Goal: Transaction & Acquisition: Subscribe to service/newsletter

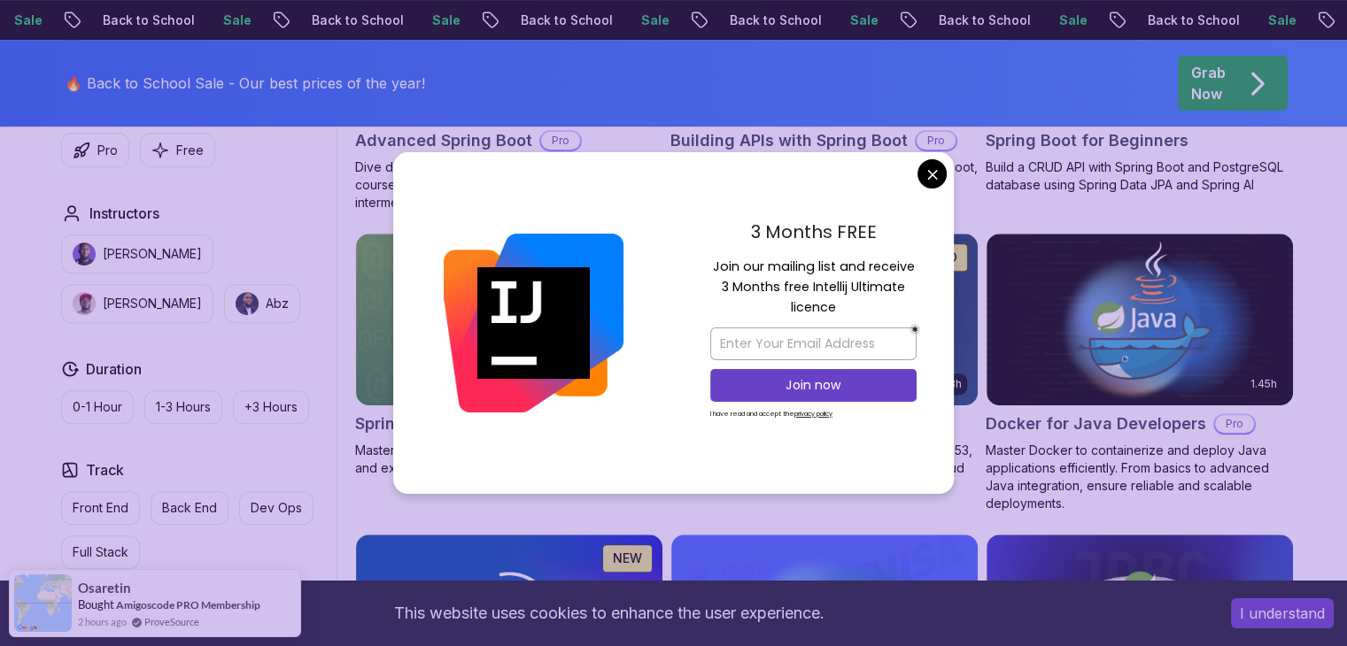
scroll to position [472, 0]
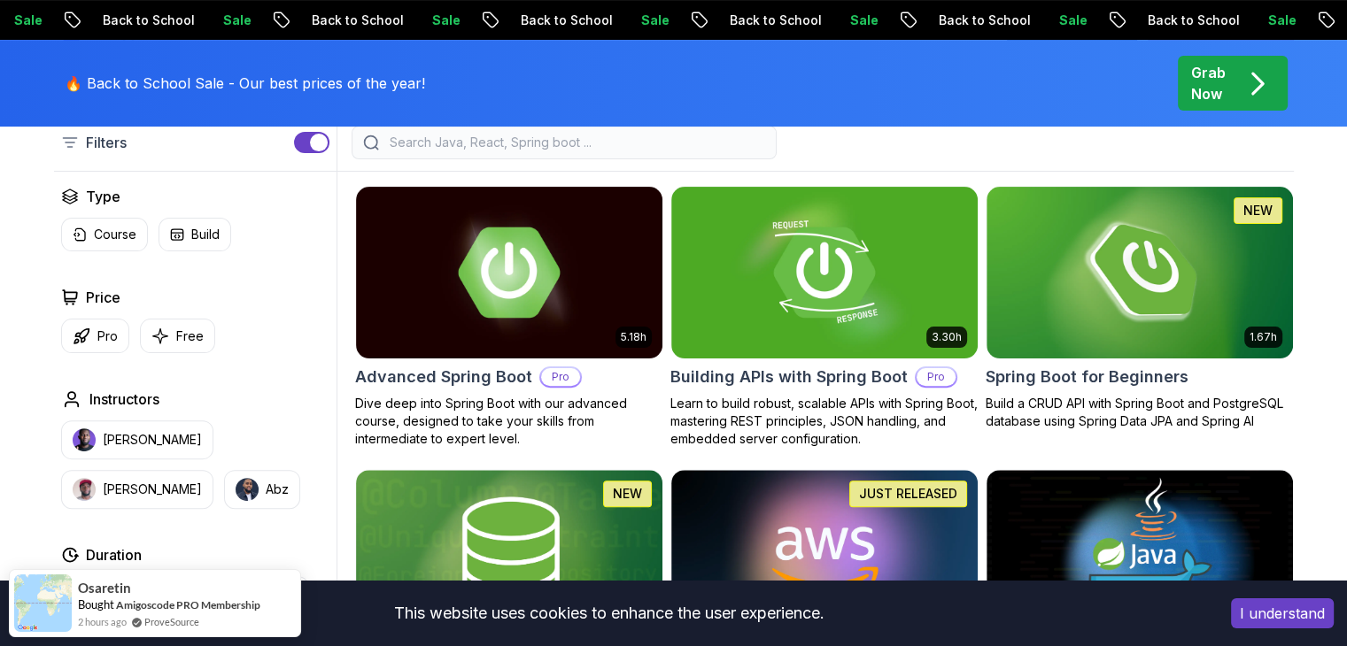
click at [482, 376] on h2 "Advanced Spring Boot" at bounding box center [443, 377] width 177 height 25
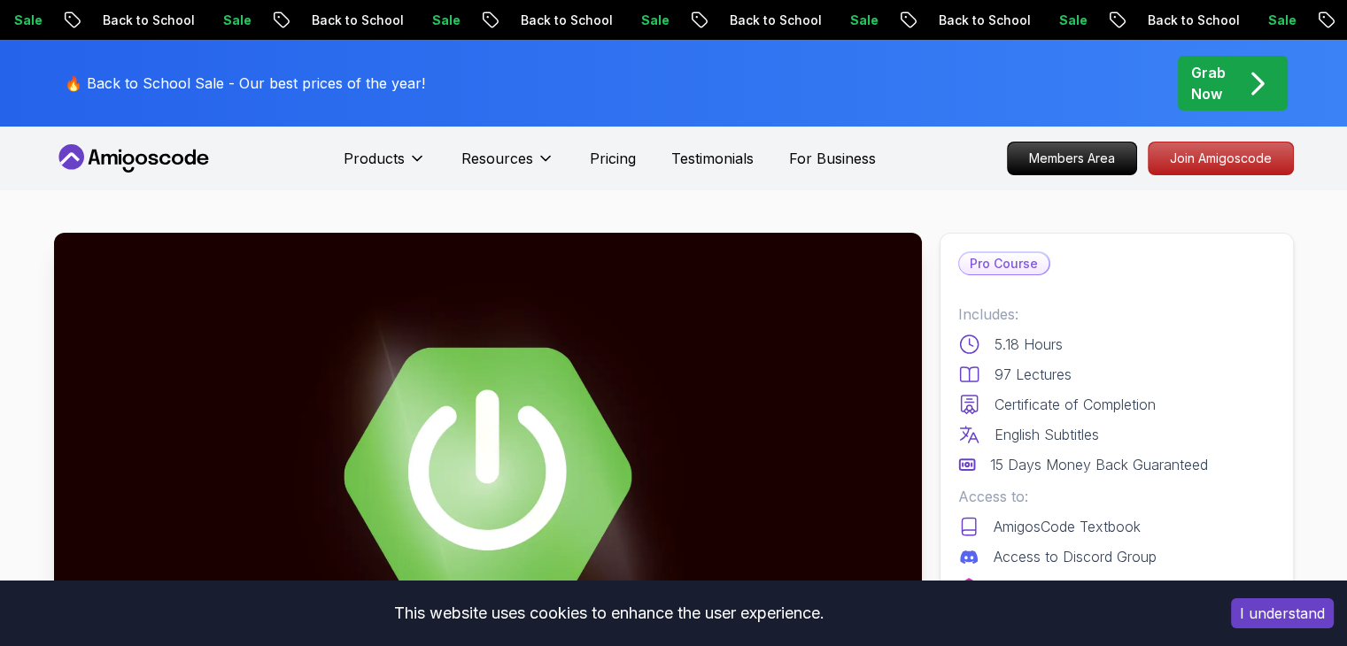
scroll to position [472, 0]
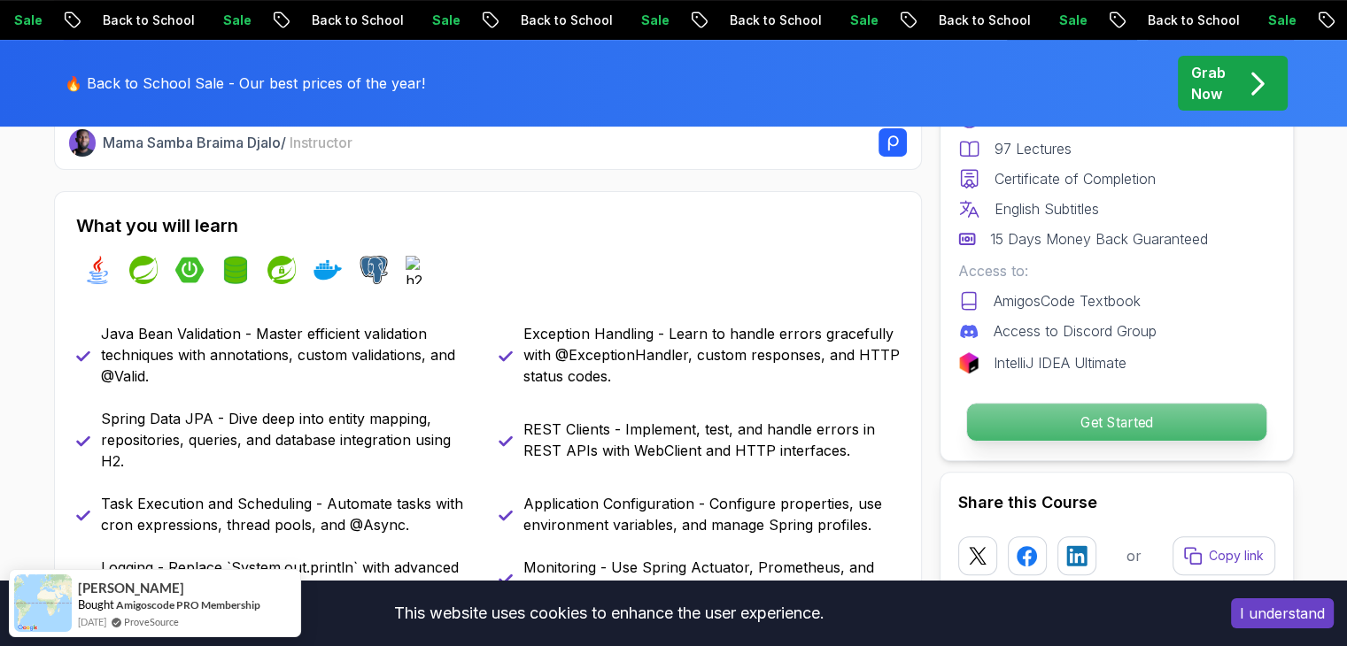
click at [1025, 426] on p "Get Started" at bounding box center [1115, 422] width 299 height 37
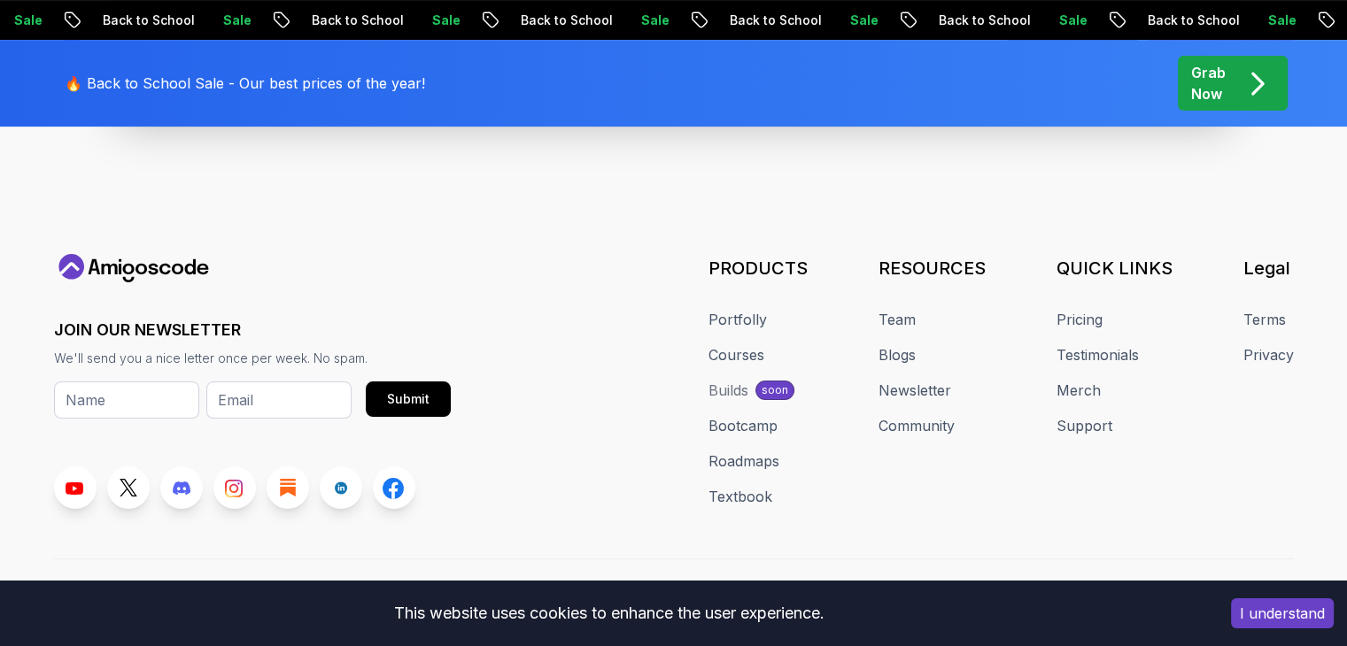
scroll to position [7403, 0]
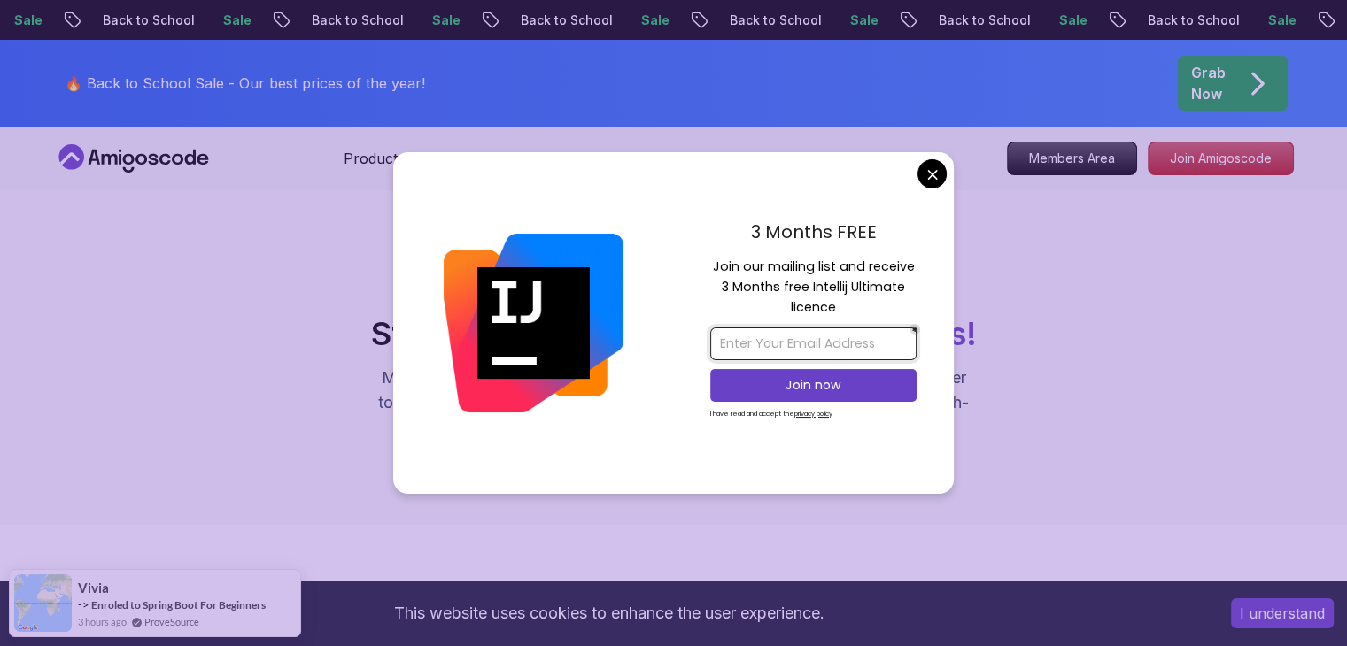
click at [861, 356] on input "email" at bounding box center [813, 344] width 206 height 33
click at [785, 351] on input "email" at bounding box center [813, 344] width 206 height 33
type input "huyquang2k5@gmail.com"
click at [809, 382] on p "Join now" at bounding box center [813, 385] width 167 height 18
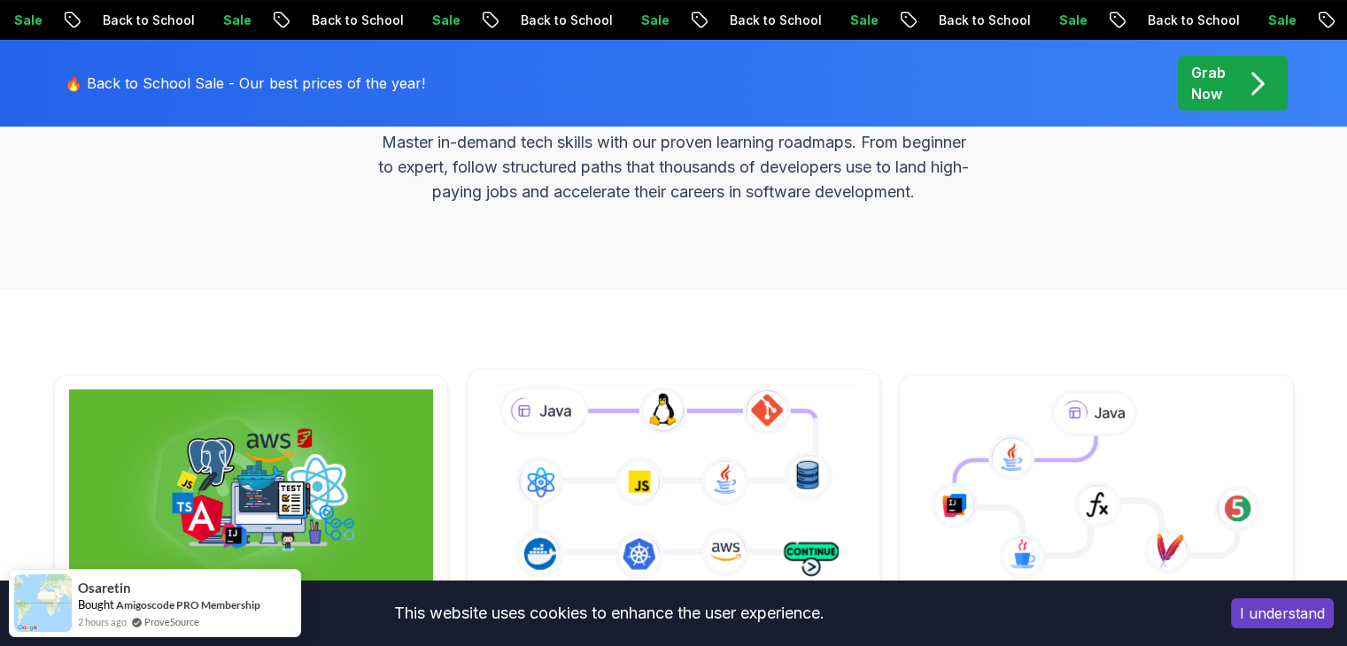
scroll to position [472, 0]
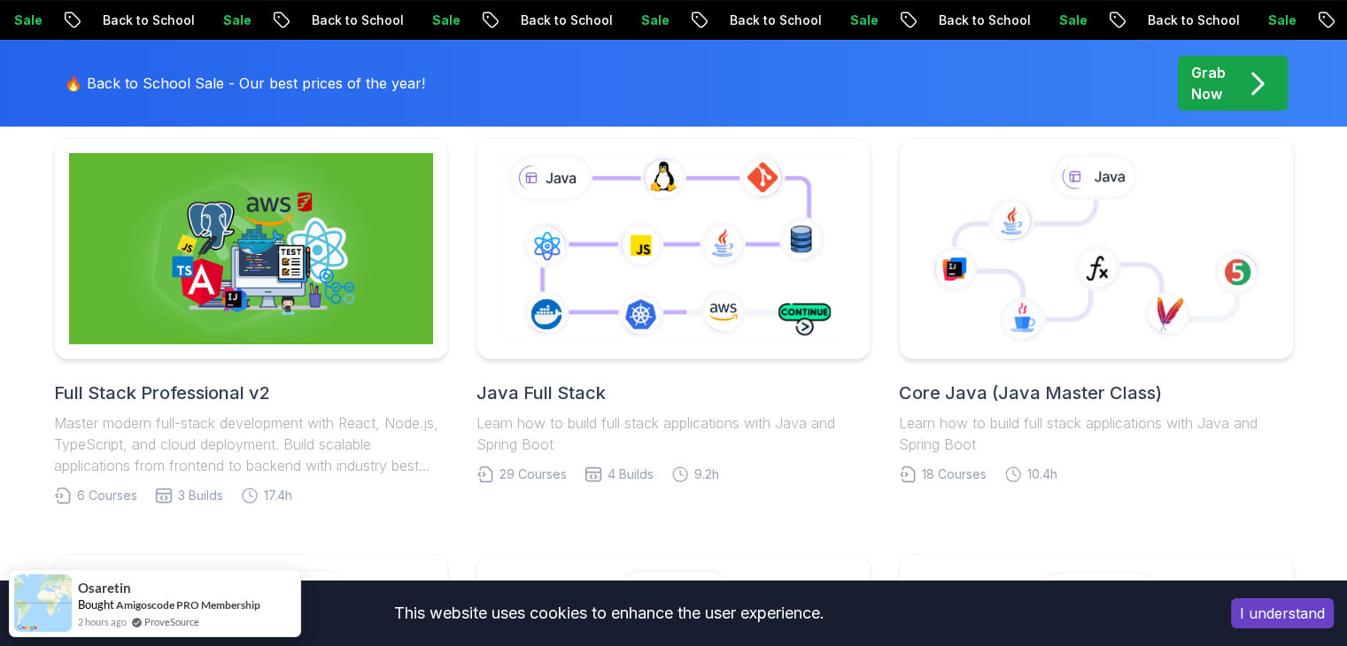
click at [163, 393] on h2 "Full Stack Professional v2" at bounding box center [251, 393] width 394 height 25
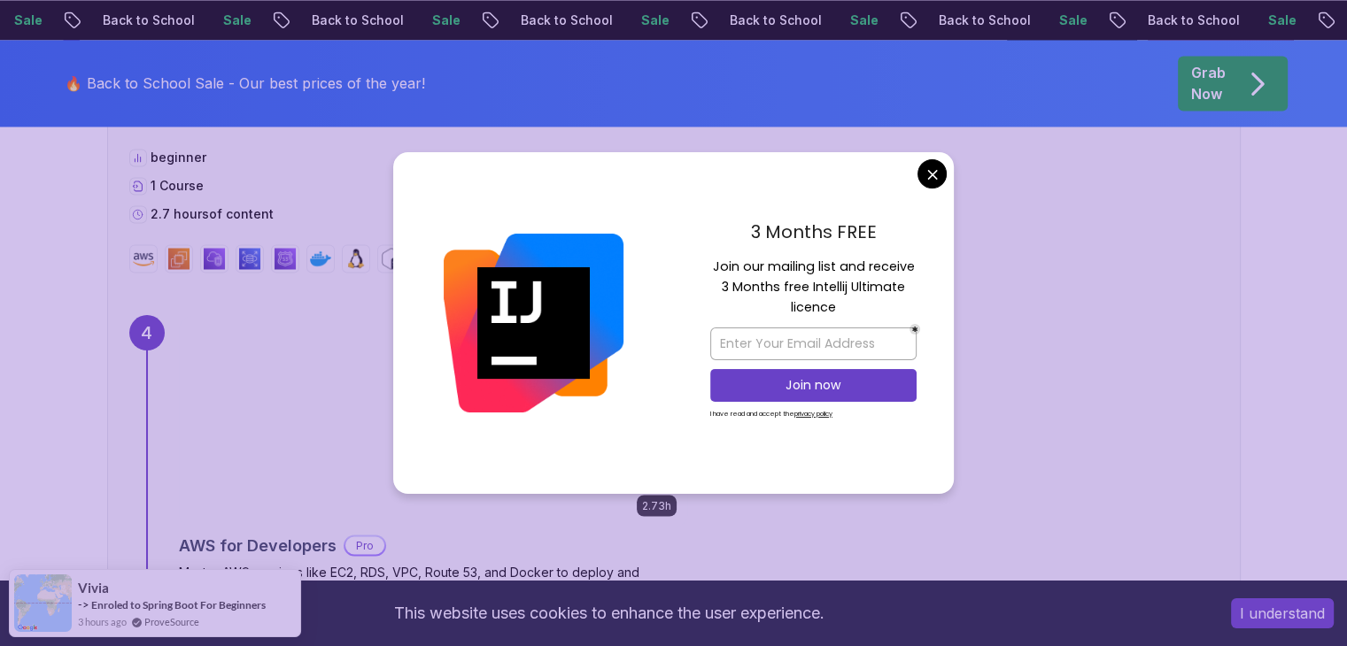
scroll to position [3305, 0]
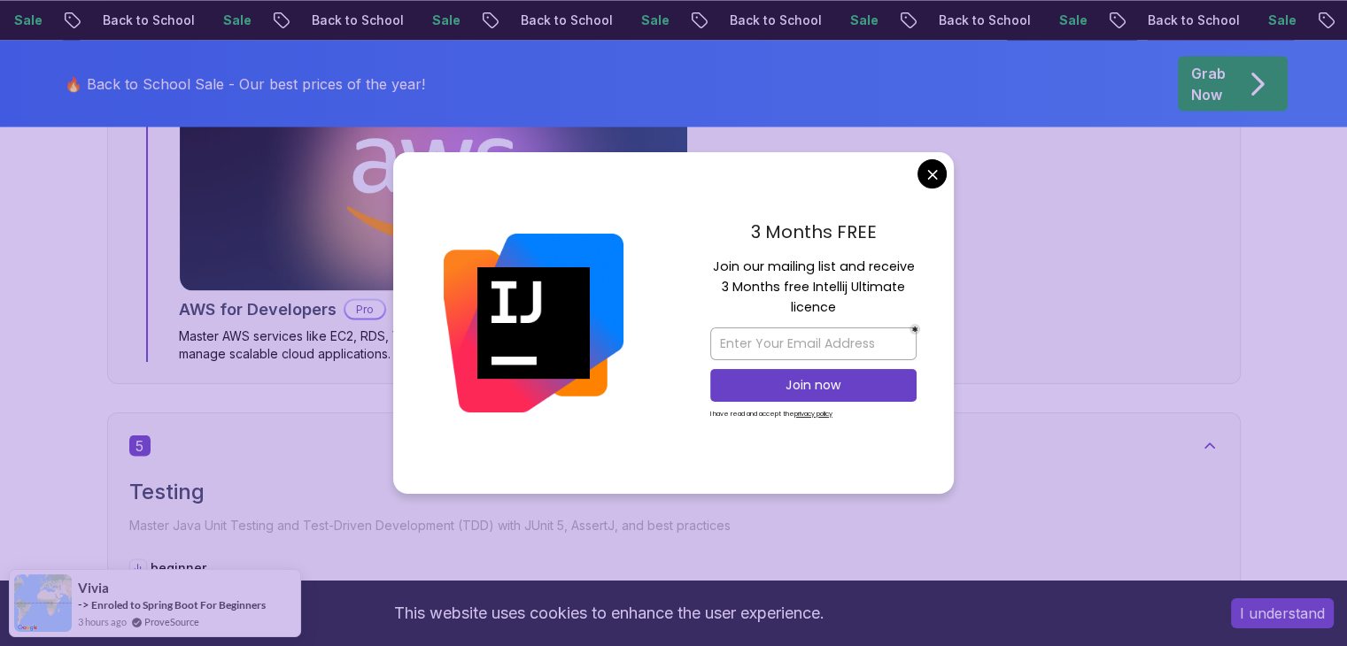
click at [931, 178] on body "Sale Back to School Sale Back to School Sale Back to School Sale Back to School…" at bounding box center [673, 255] width 1347 height 7120
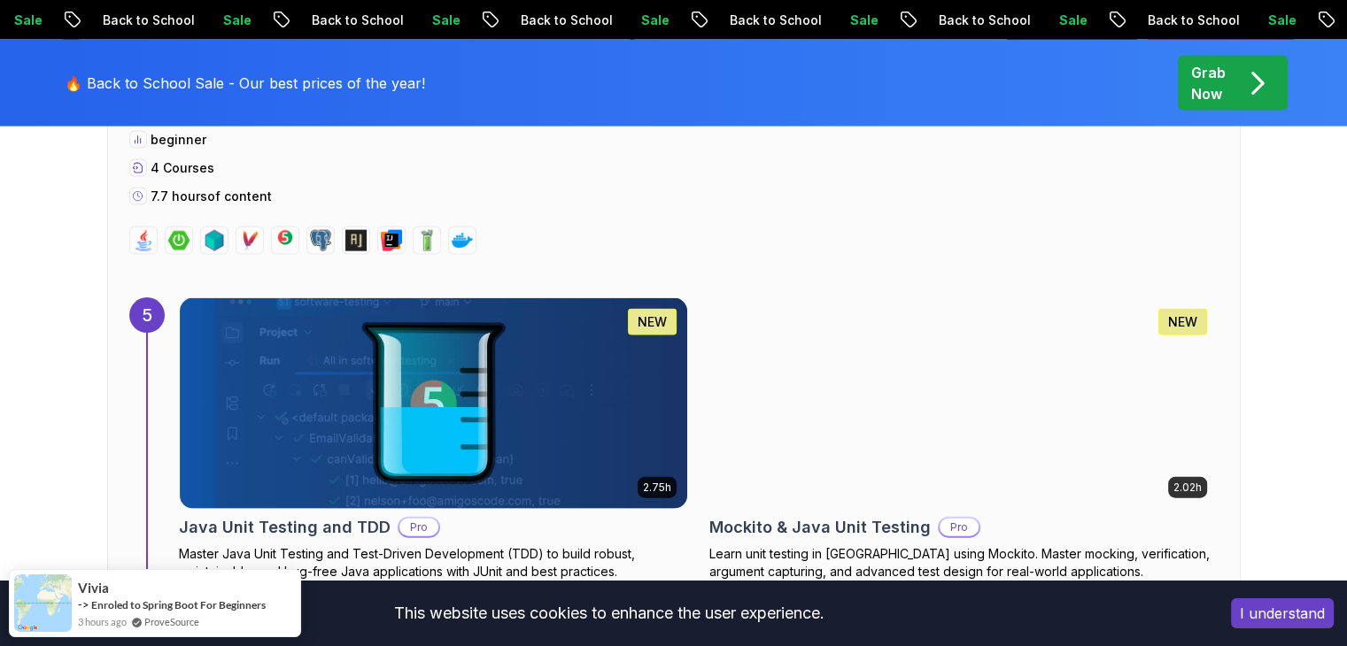
scroll to position [3777, 0]
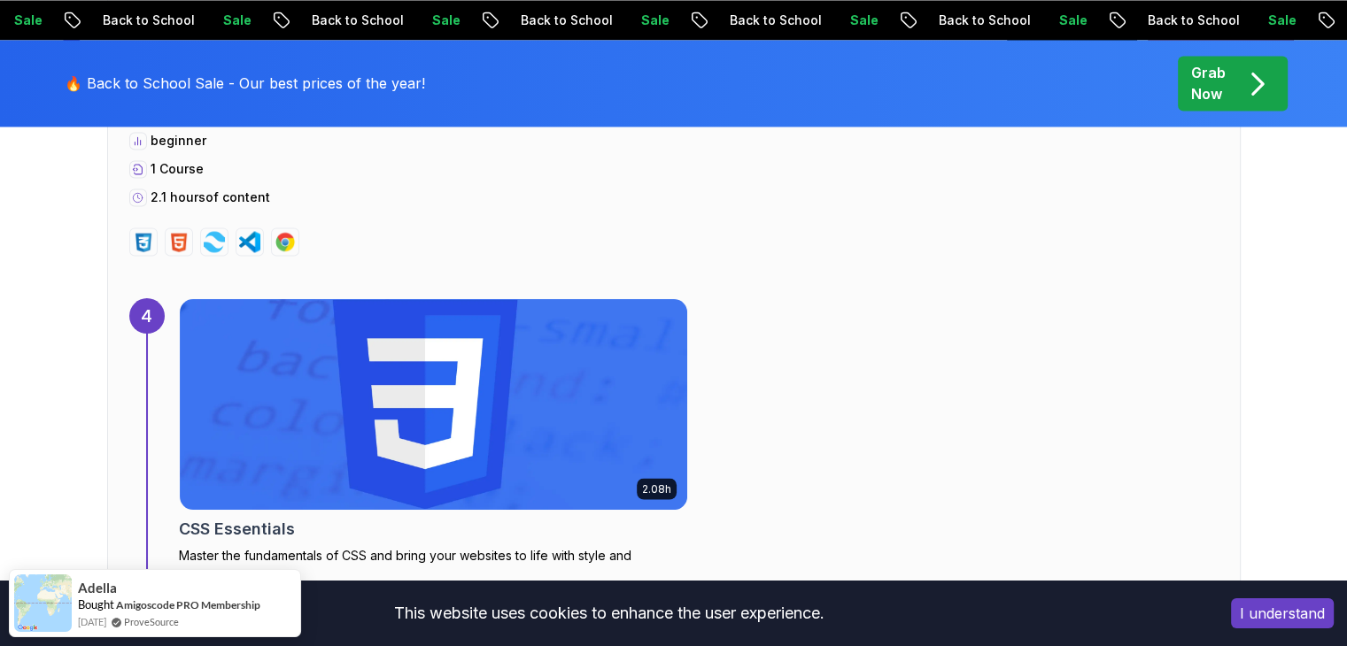
scroll to position [3070, 0]
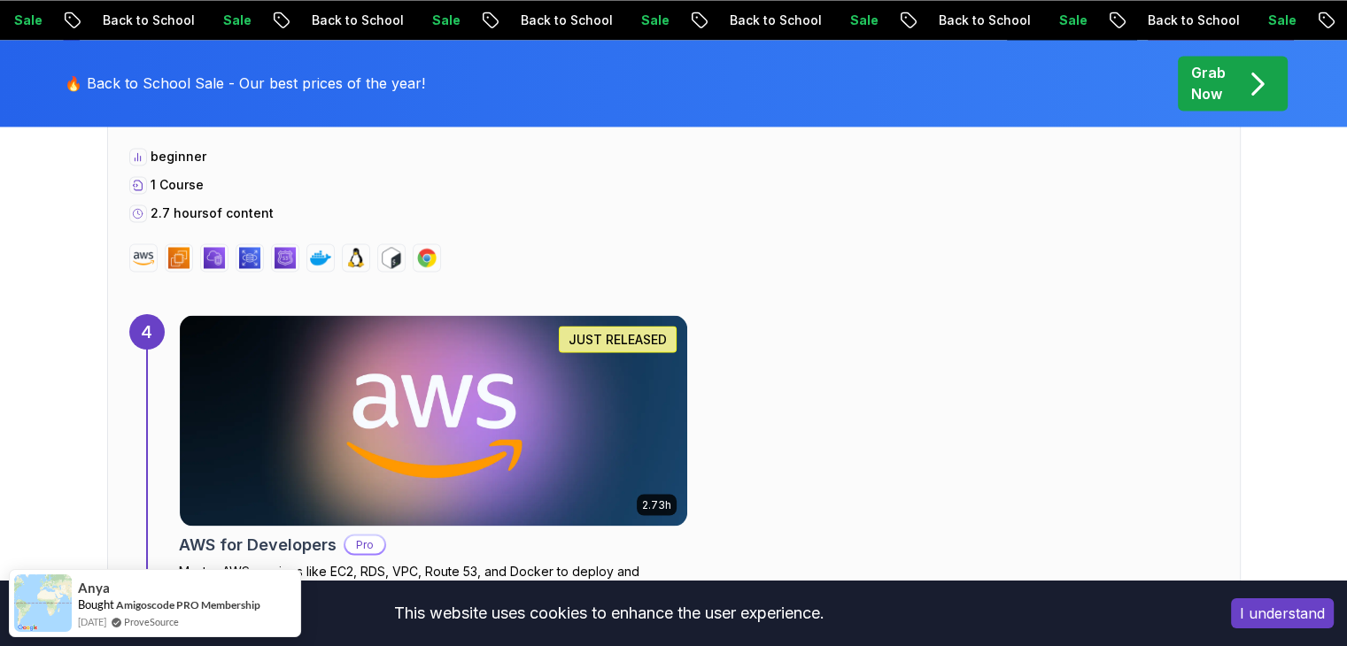
scroll to position [3777, 0]
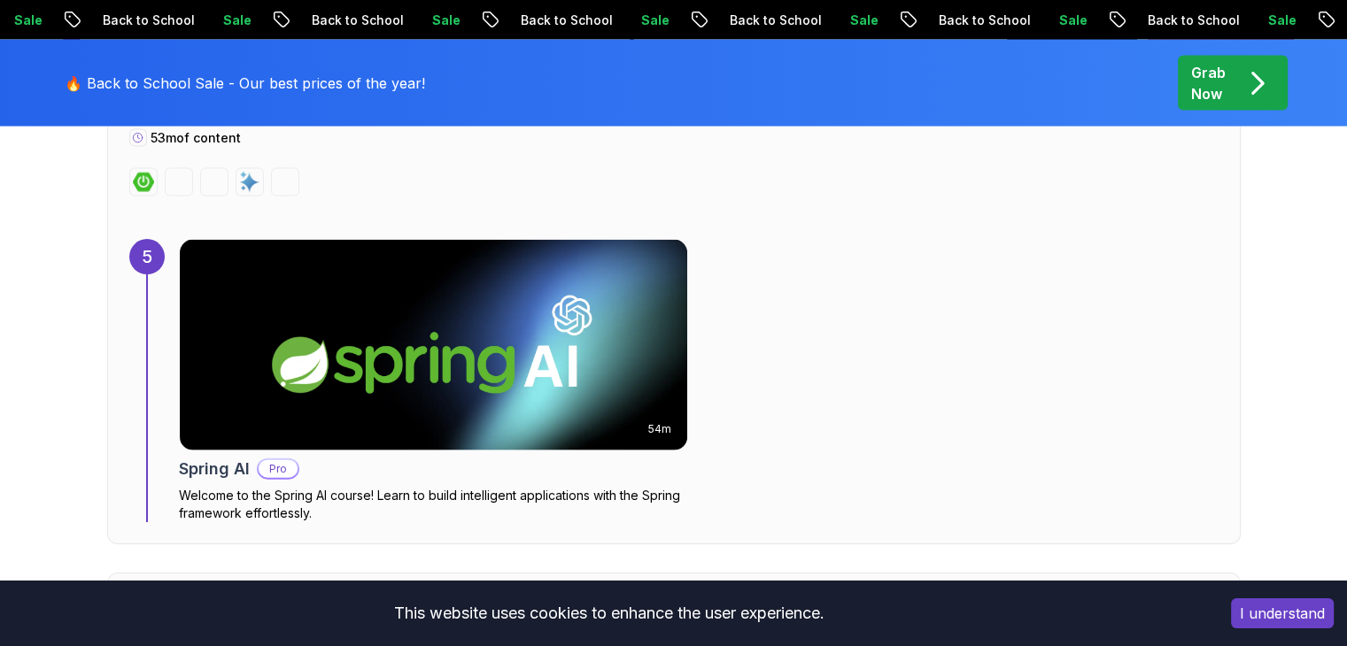
scroll to position [944, 0]
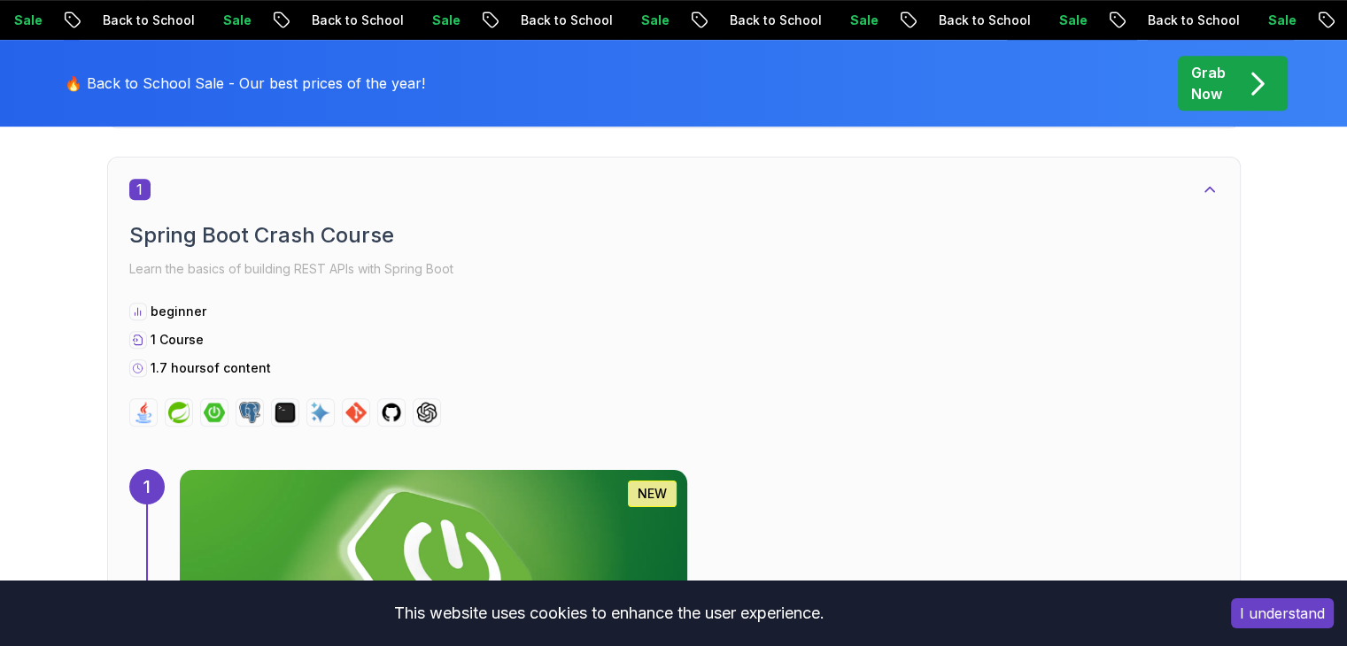
click at [580, 465] on img at bounding box center [432, 575] width 533 height 221
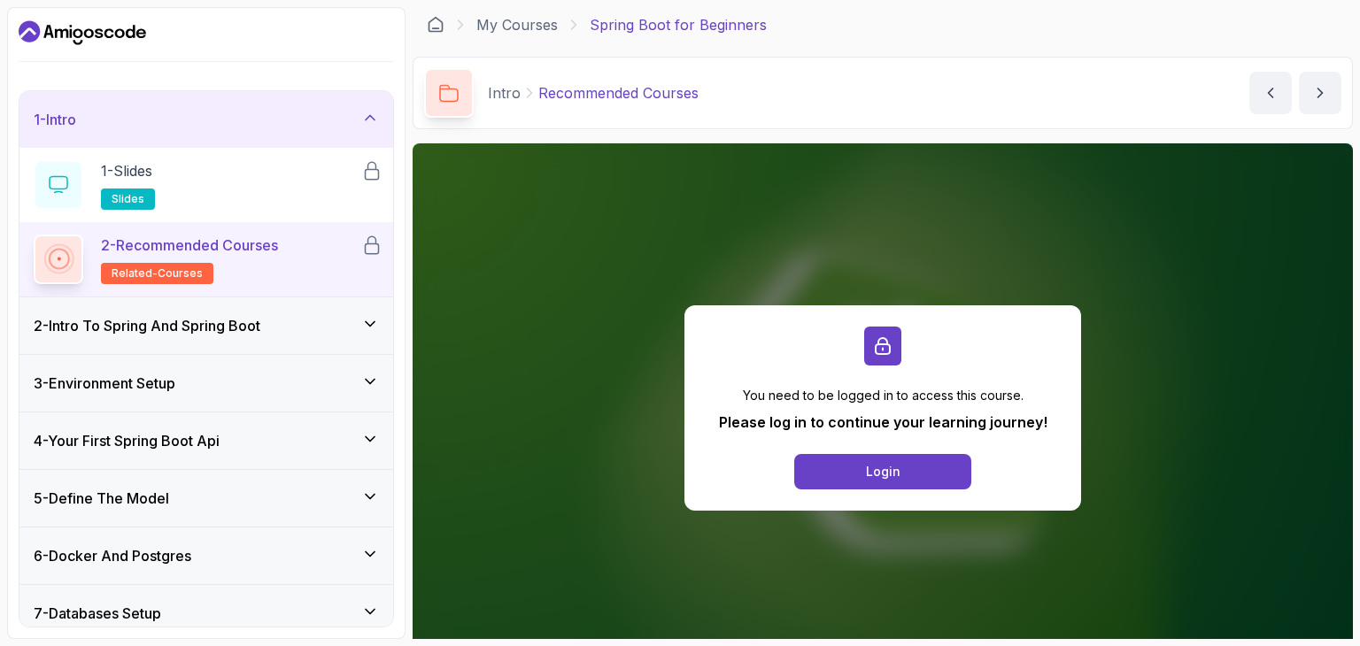
scroll to position [236, 0]
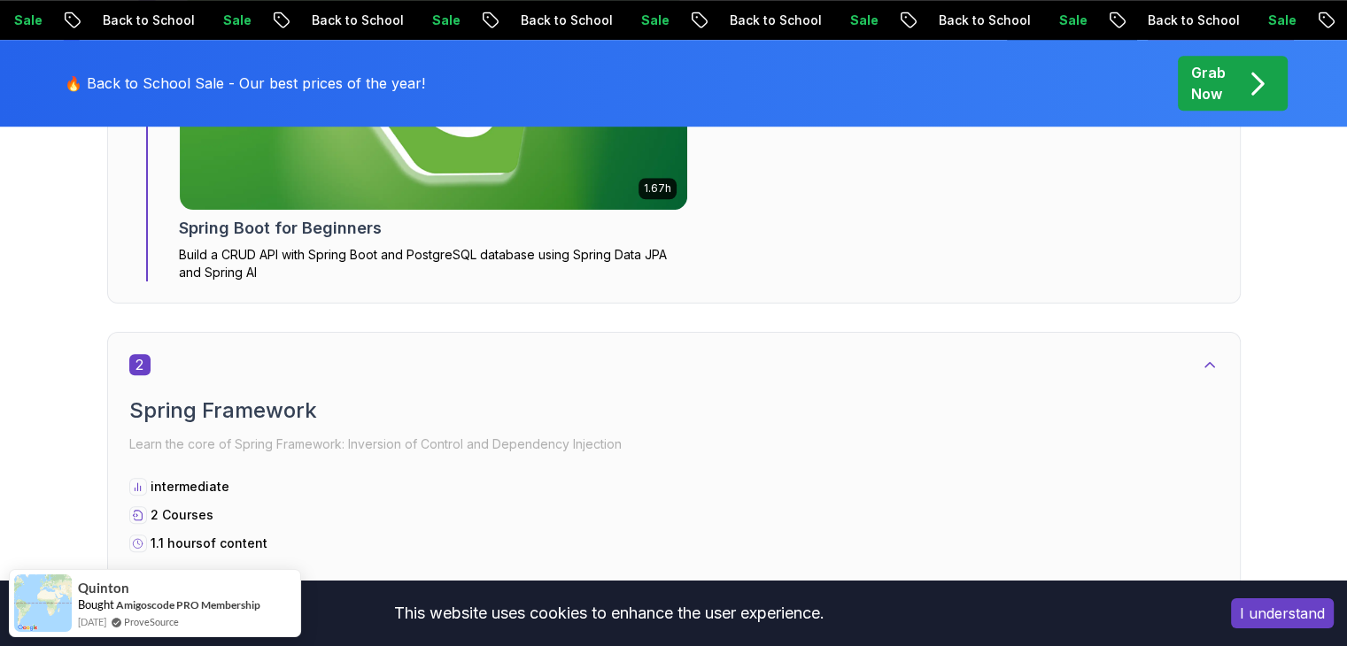
scroll to position [1417, 0]
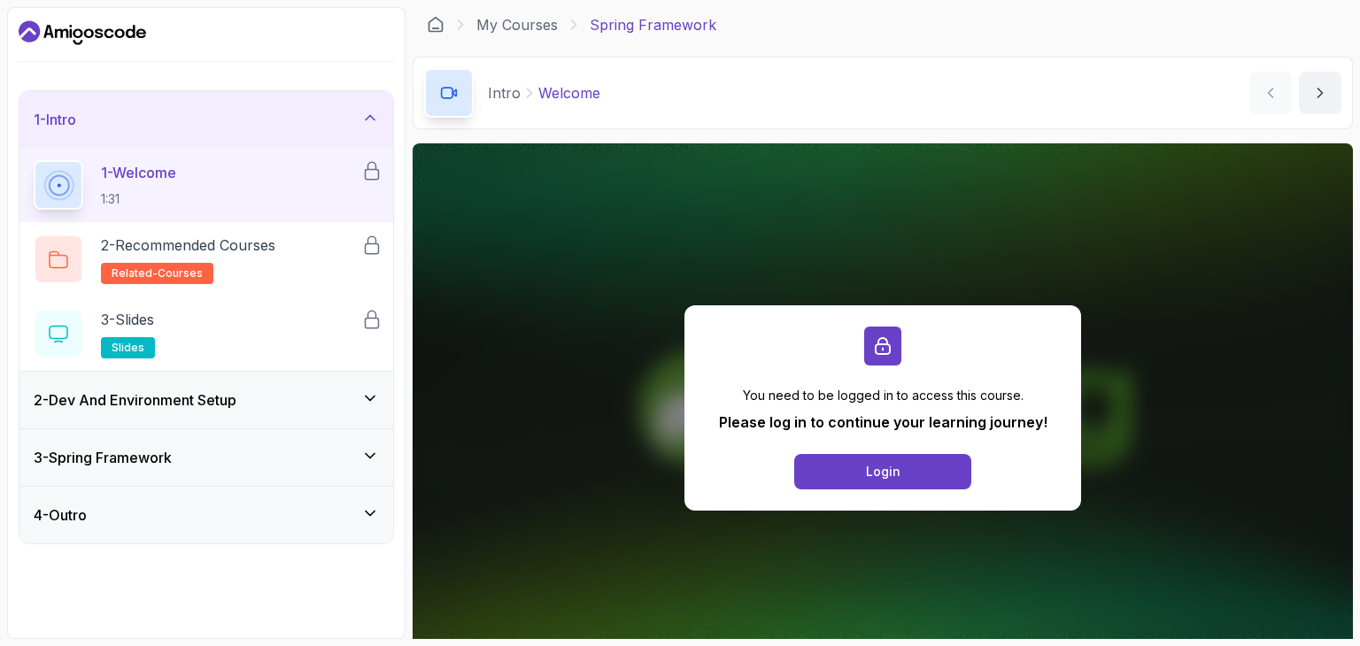
click at [295, 381] on div "2 - Dev And Environment Setup" at bounding box center [206, 400] width 374 height 57
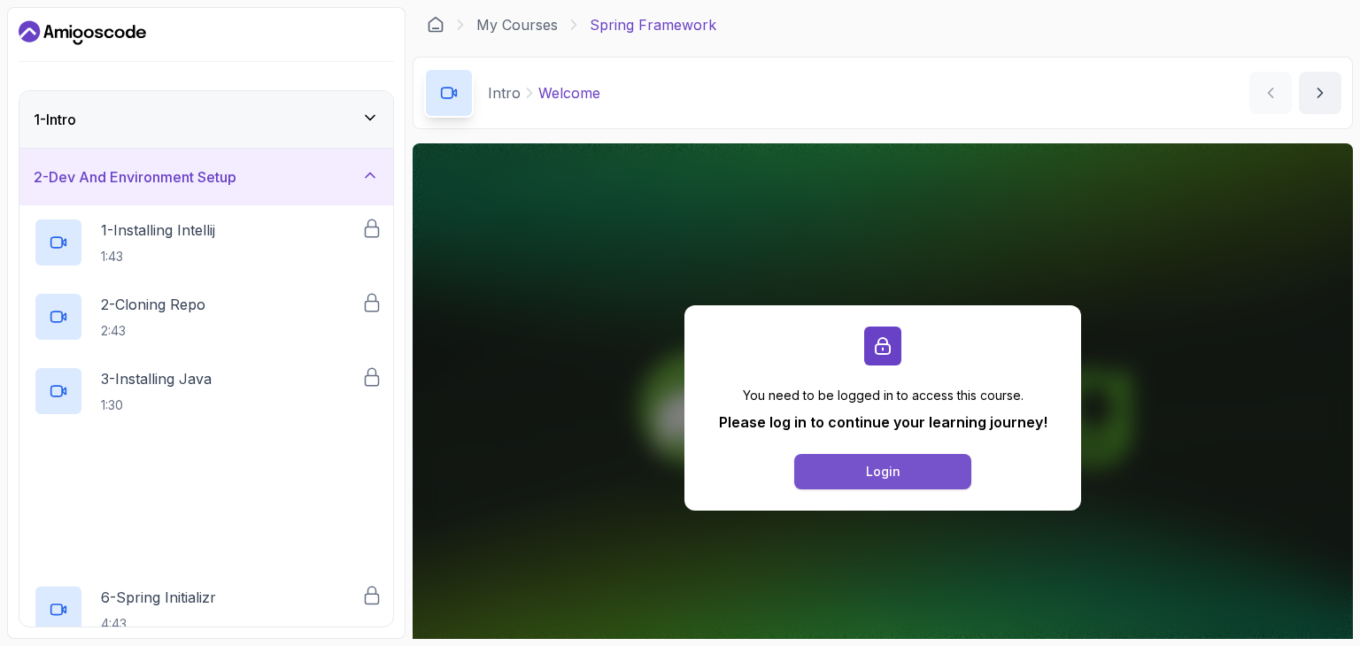
click at [953, 471] on button "Login" at bounding box center [882, 471] width 177 height 35
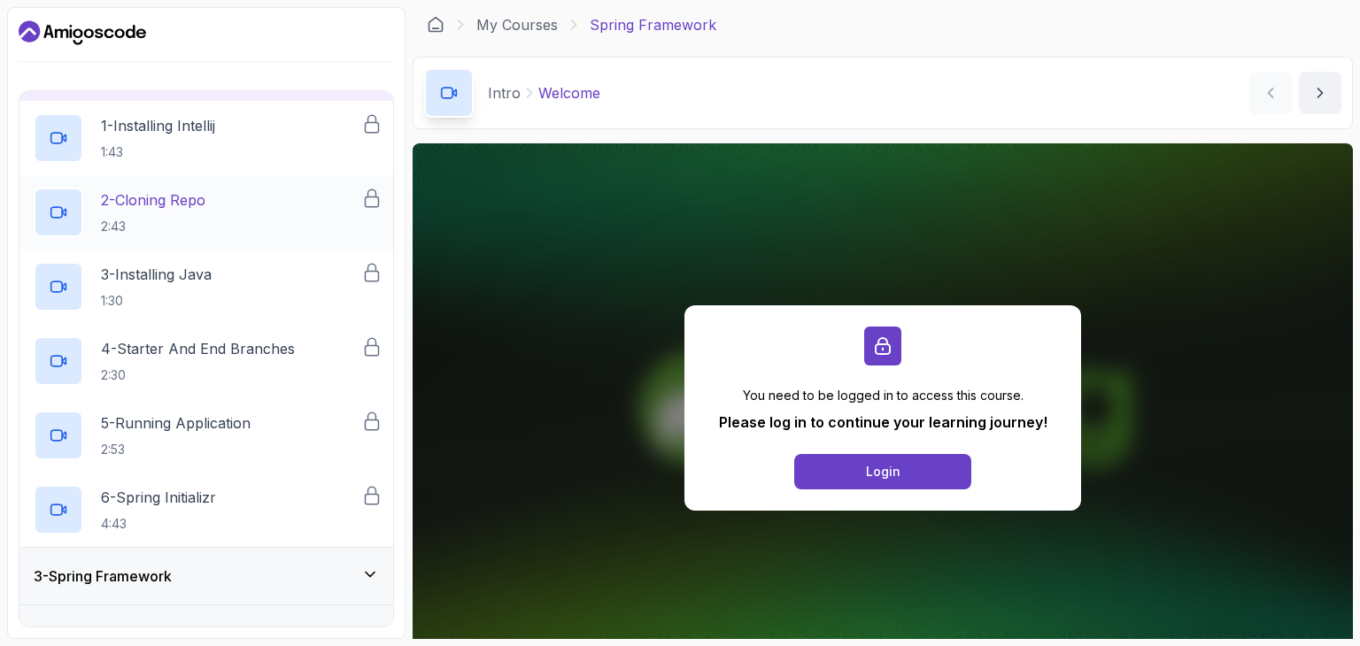
scroll to position [138, 0]
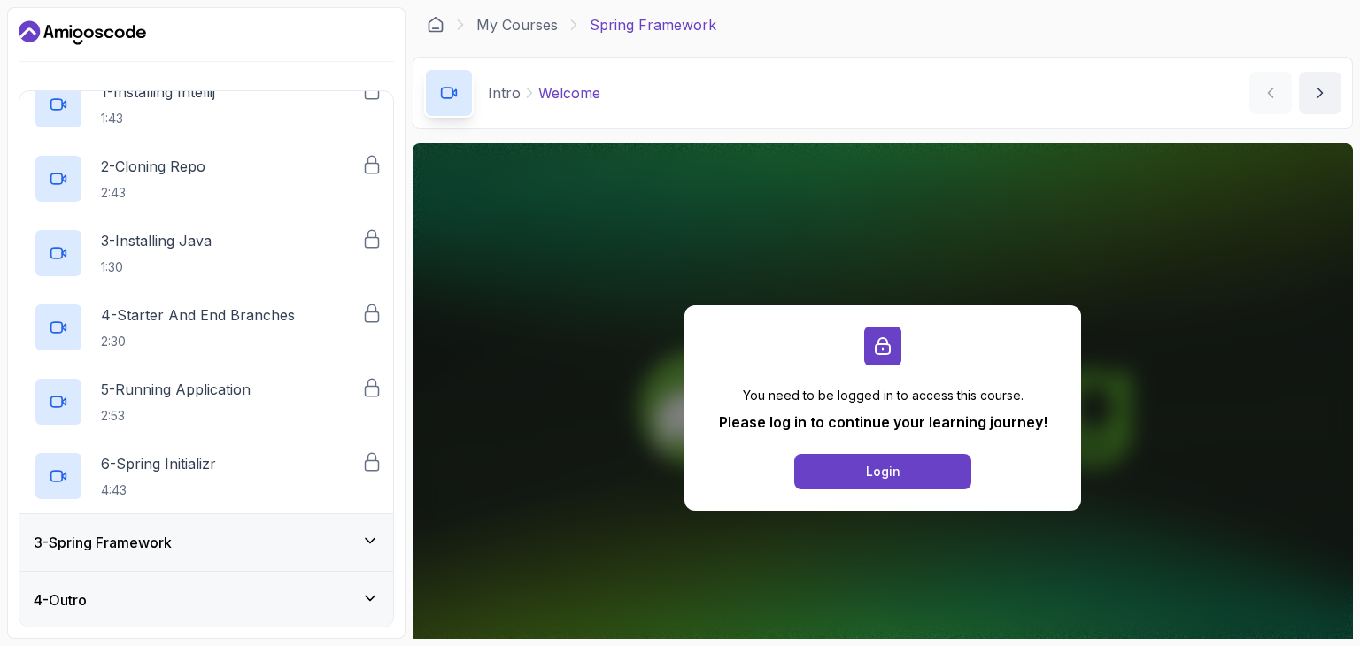
click at [288, 536] on div "3 - Spring Framework" at bounding box center [206, 542] width 345 height 21
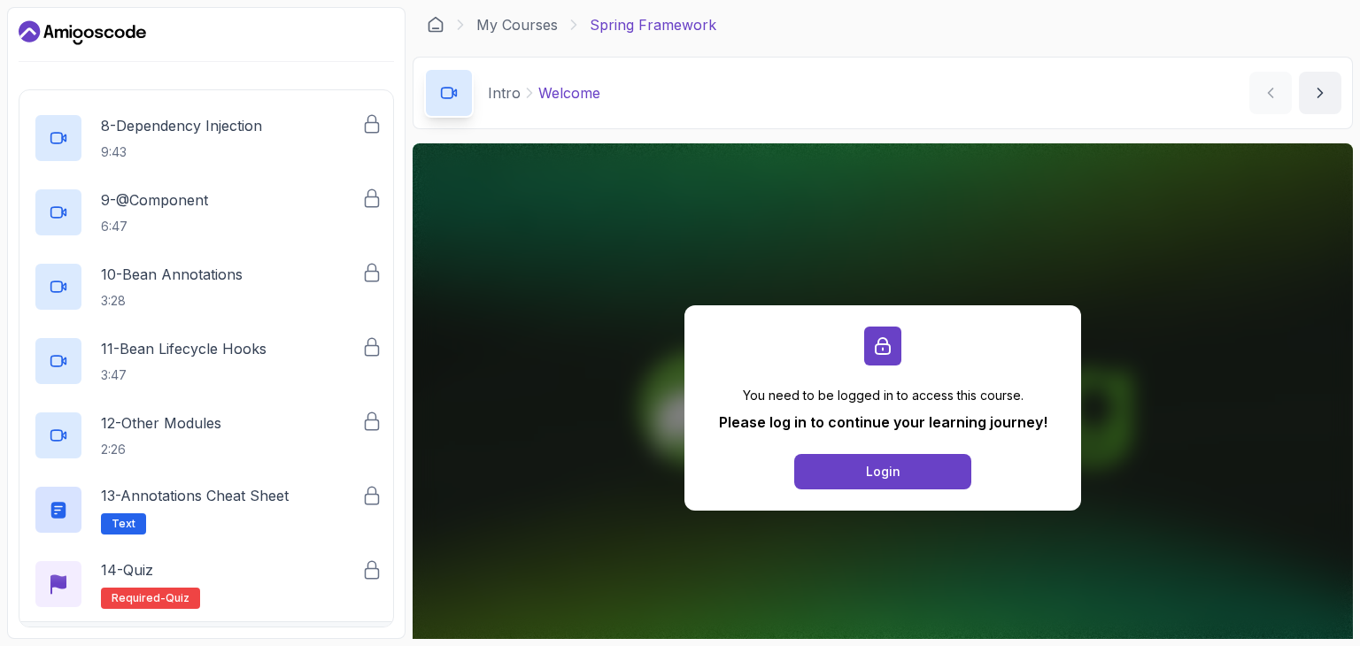
scroll to position [733, 0]
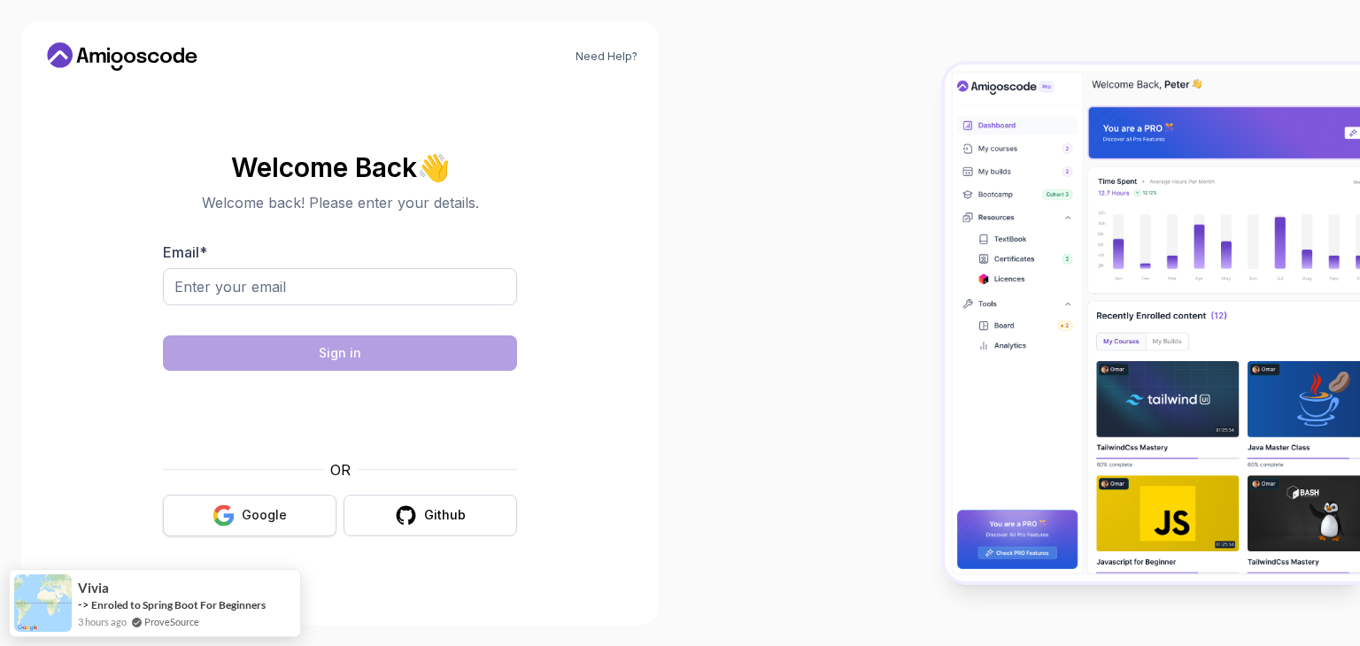
click at [265, 514] on div "Google" at bounding box center [264, 515] width 45 height 18
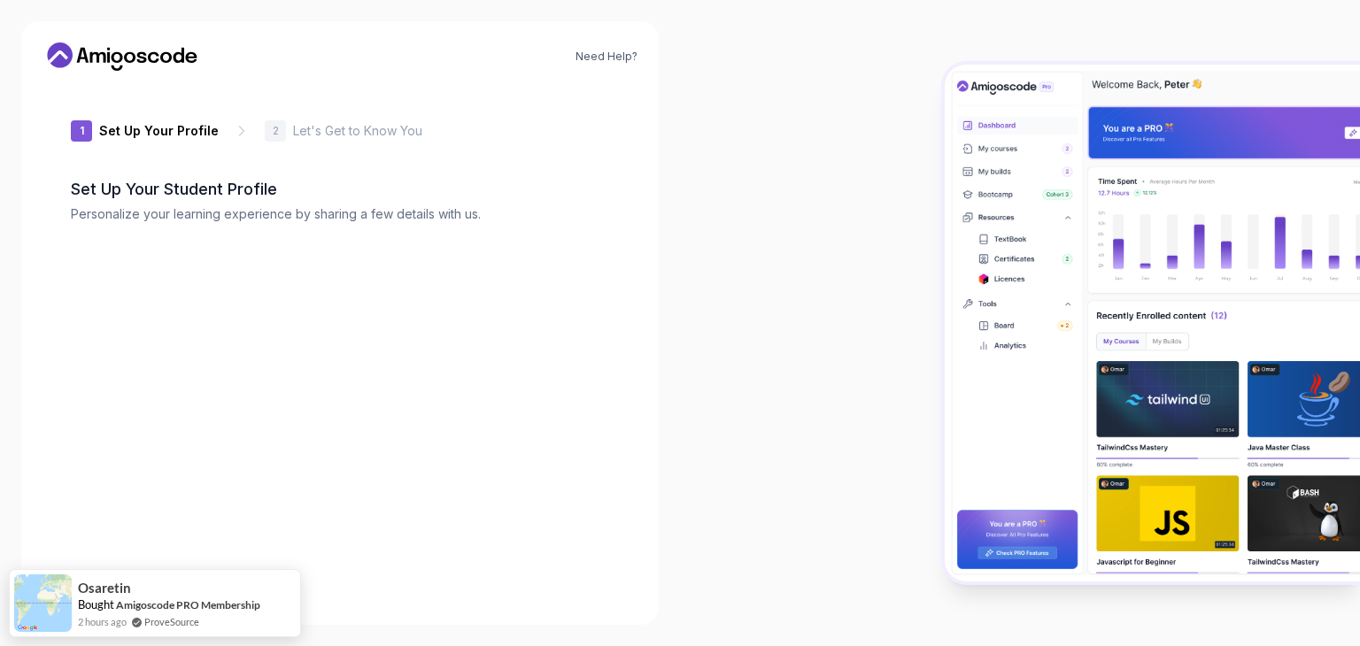
drag, startPoint x: 1000, startPoint y: 431, endPoint x: 941, endPoint y: 323, distance: 123.2
click at [1000, 429] on img at bounding box center [1152, 323] width 415 height 517
type input "shinyrhinob442c"
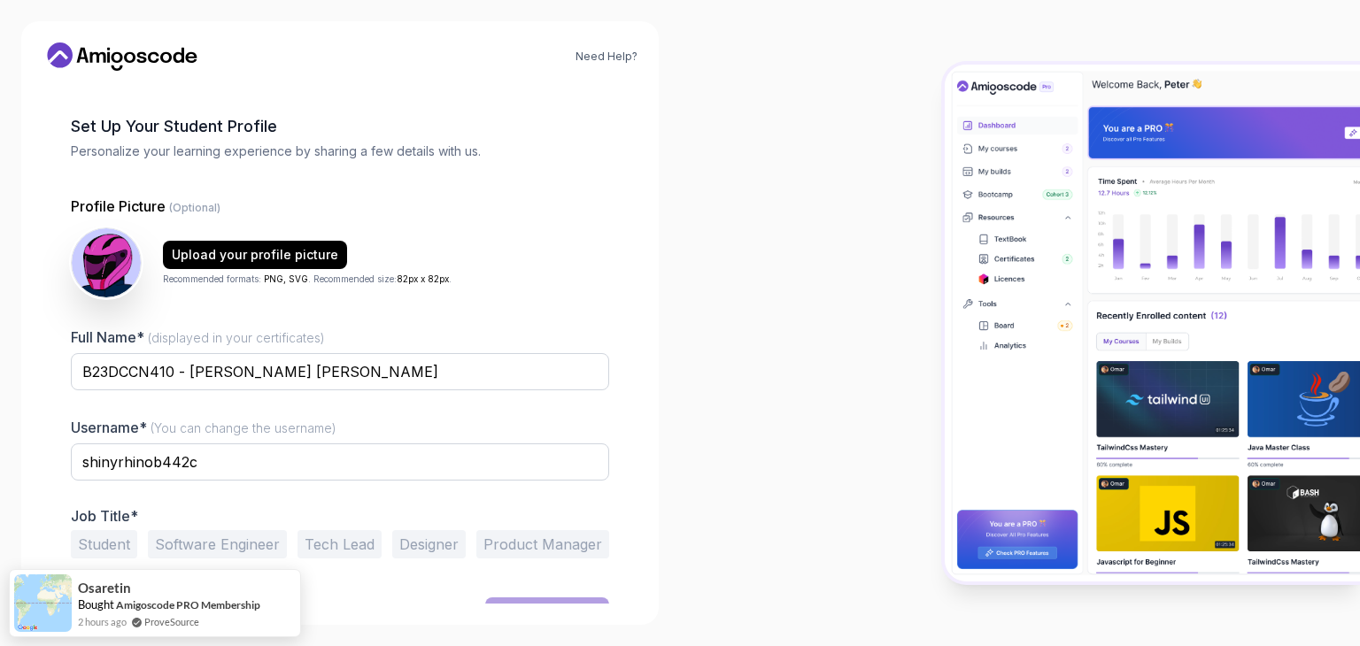
scroll to position [92, 0]
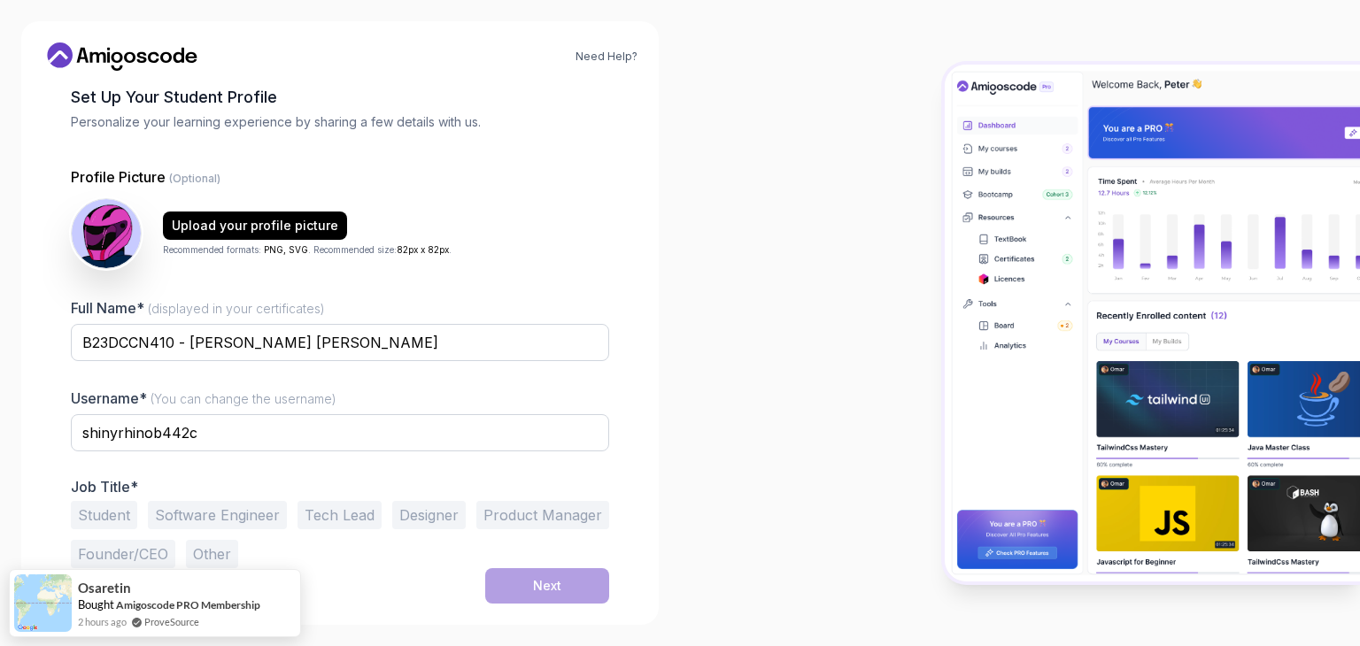
click at [220, 503] on button "Software Engineer" at bounding box center [217, 515] width 139 height 28
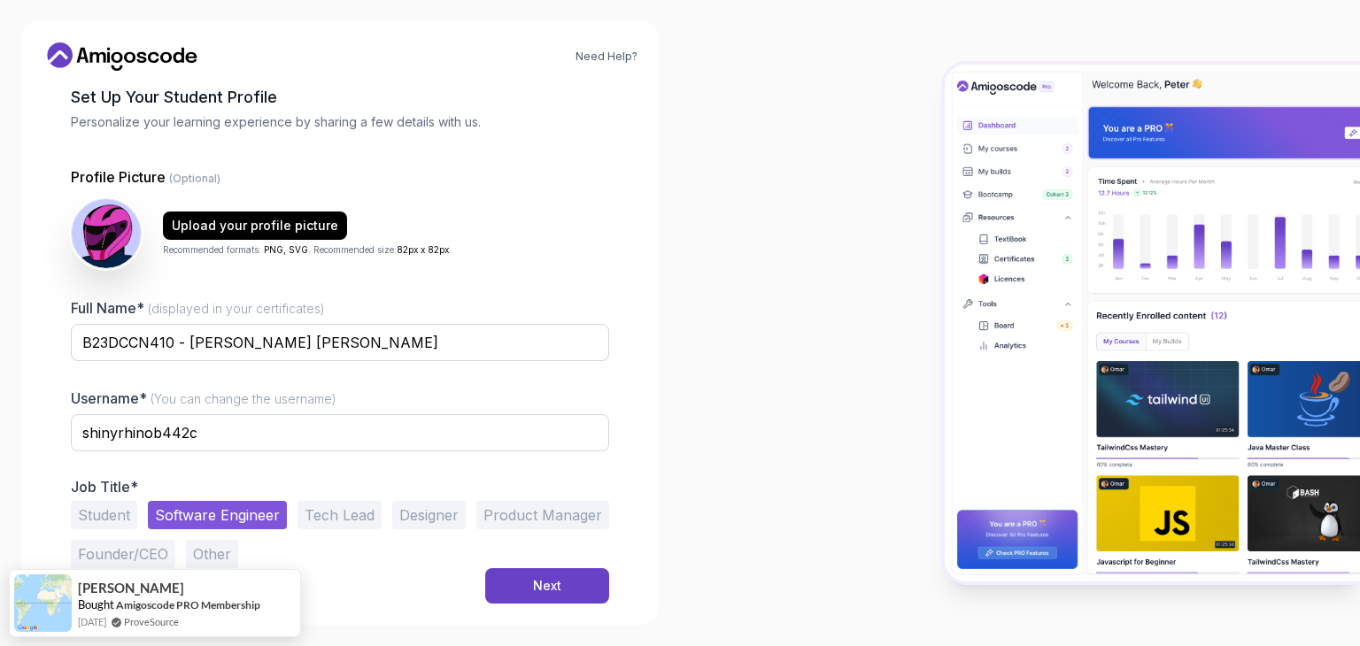
click at [75, 514] on button "Student" at bounding box center [104, 515] width 66 height 28
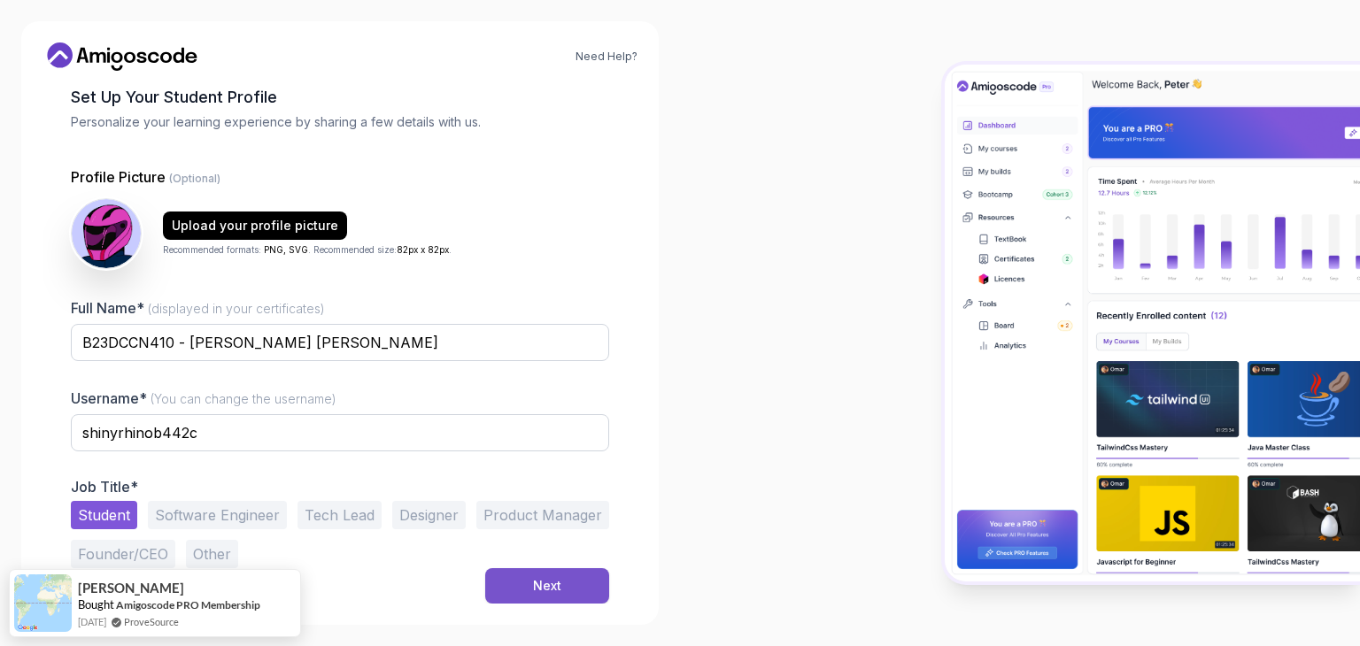
click at [549, 571] on button "Next" at bounding box center [547, 585] width 124 height 35
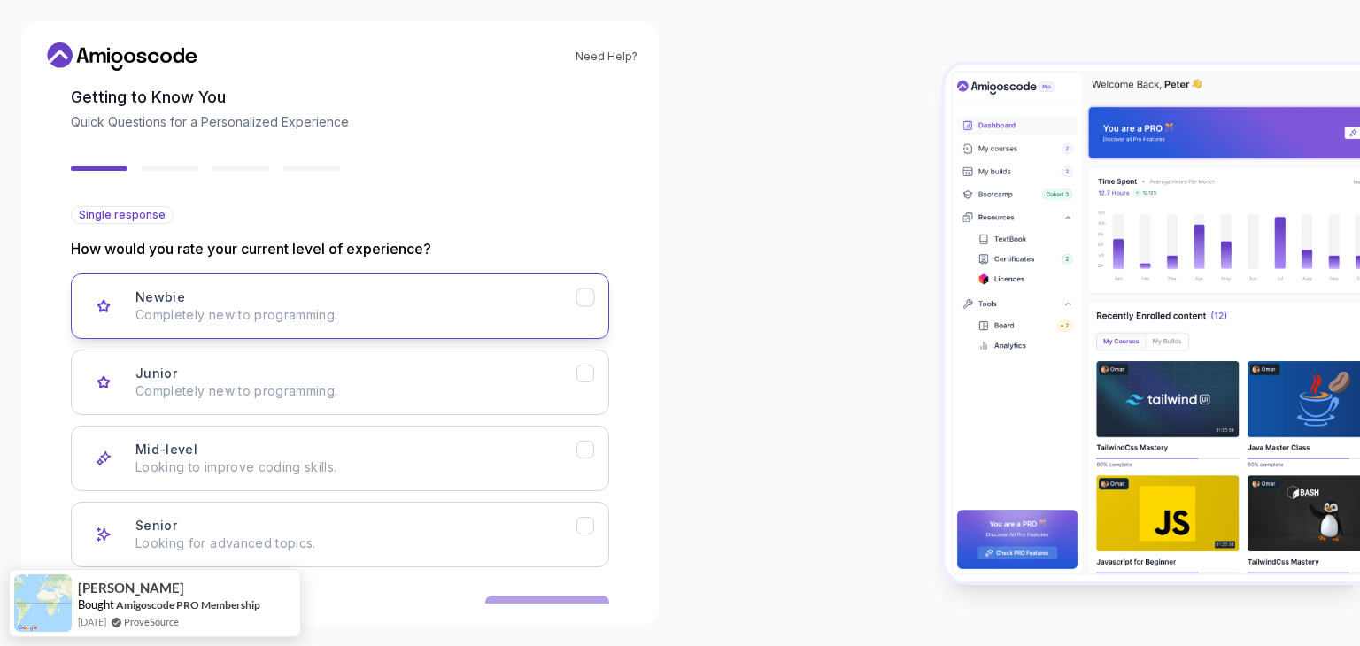
click at [501, 306] on p "Completely new to programming." at bounding box center [355, 315] width 441 height 18
click at [546, 596] on button "Next" at bounding box center [547, 613] width 124 height 35
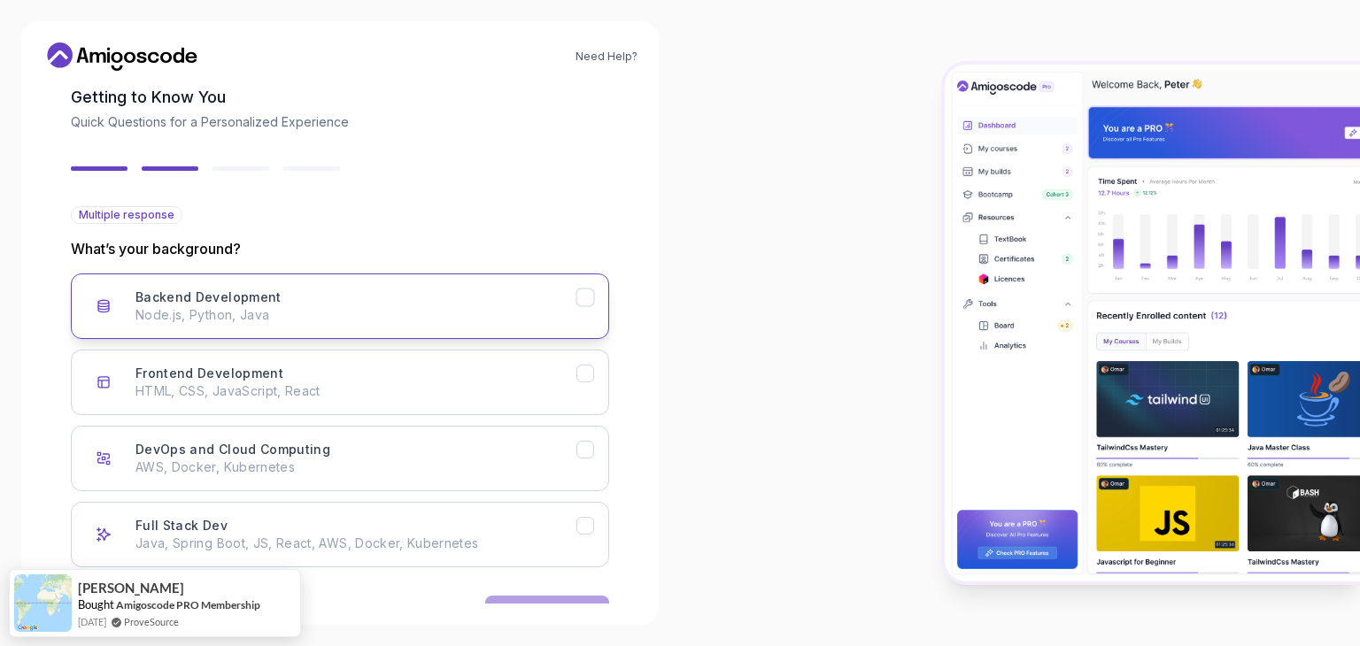
click at [591, 298] on icon "Backend Development" at bounding box center [585, 298] width 17 height 17
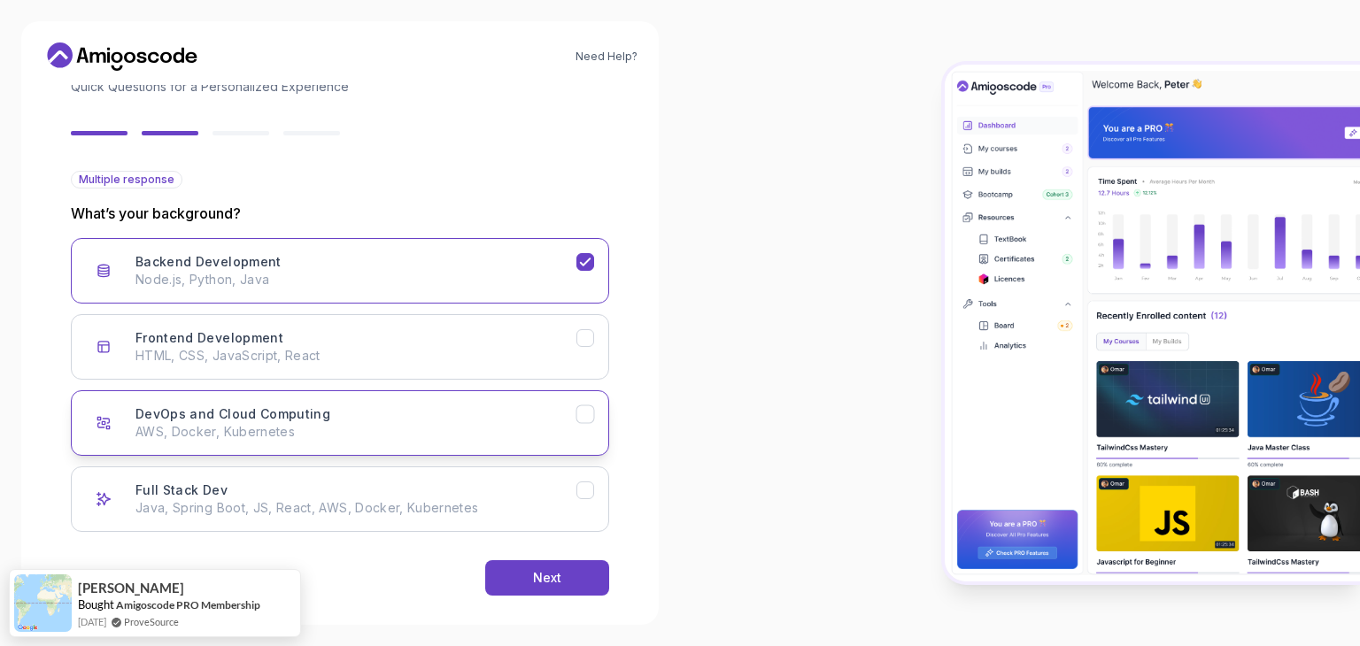
scroll to position [146, 0]
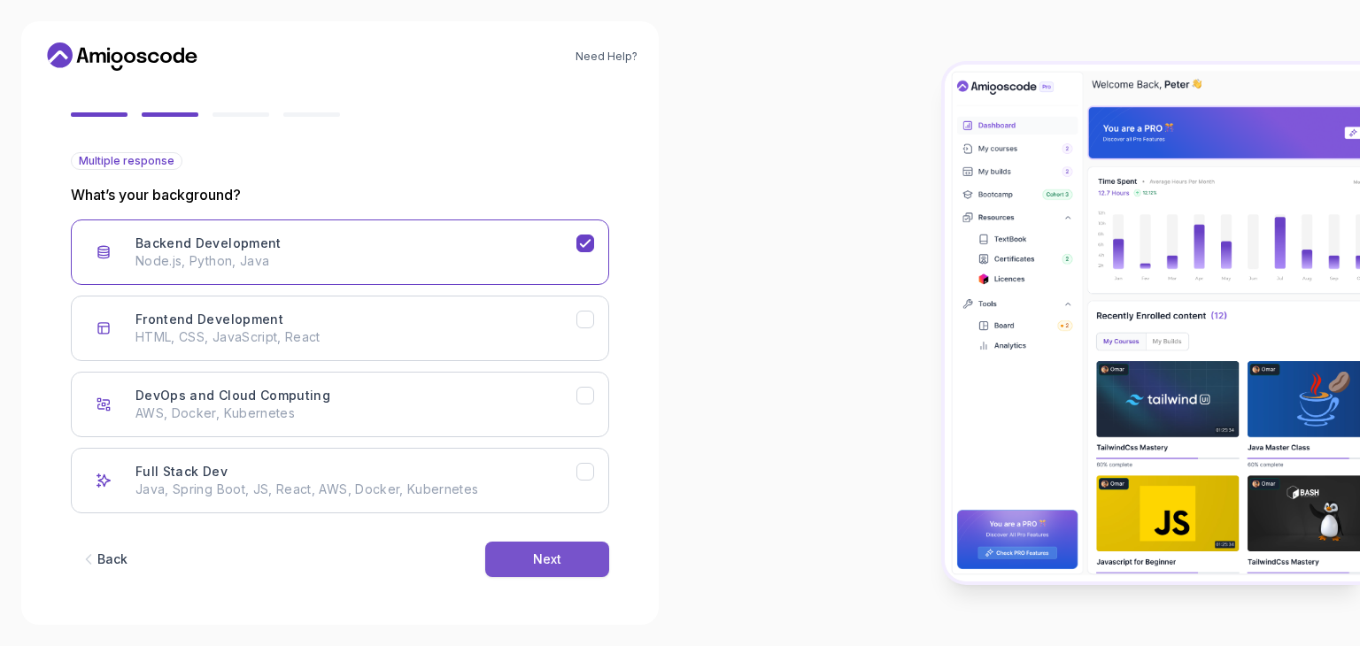
click at [562, 542] on button "Next" at bounding box center [547, 559] width 124 height 35
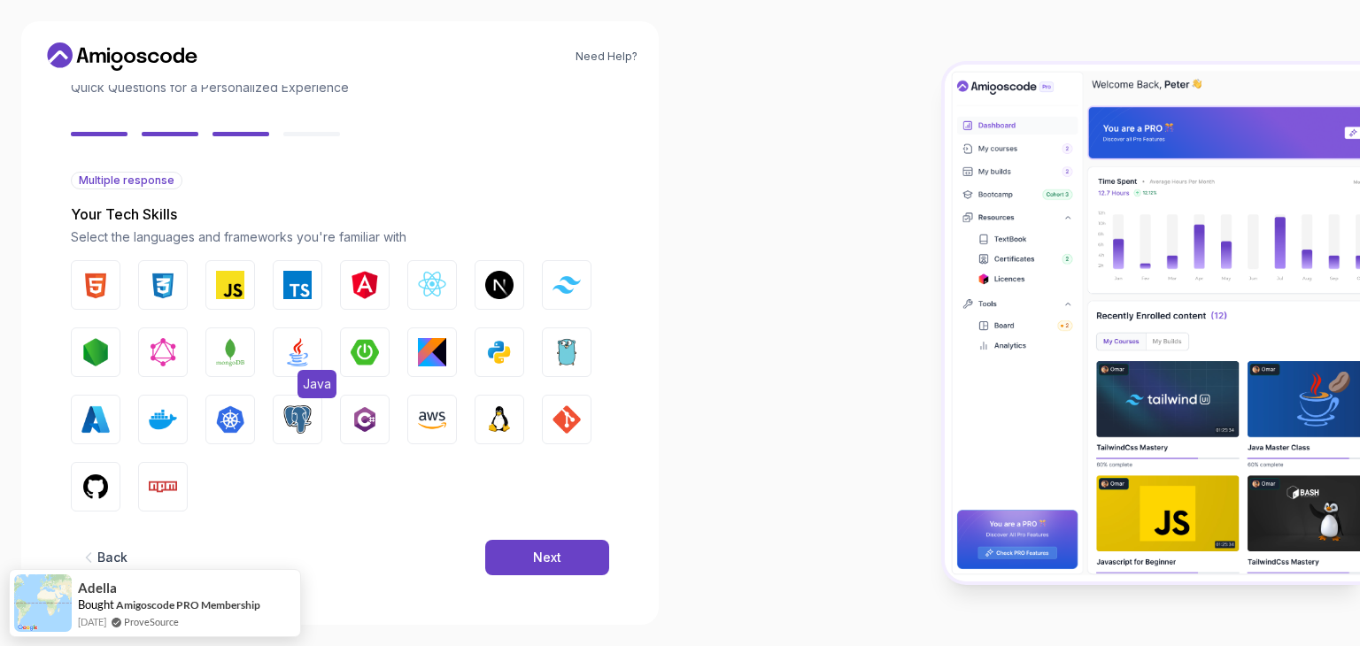
click at [298, 357] on img "button" at bounding box center [297, 352] width 28 height 28
click at [546, 554] on div "Next" at bounding box center [547, 558] width 28 height 18
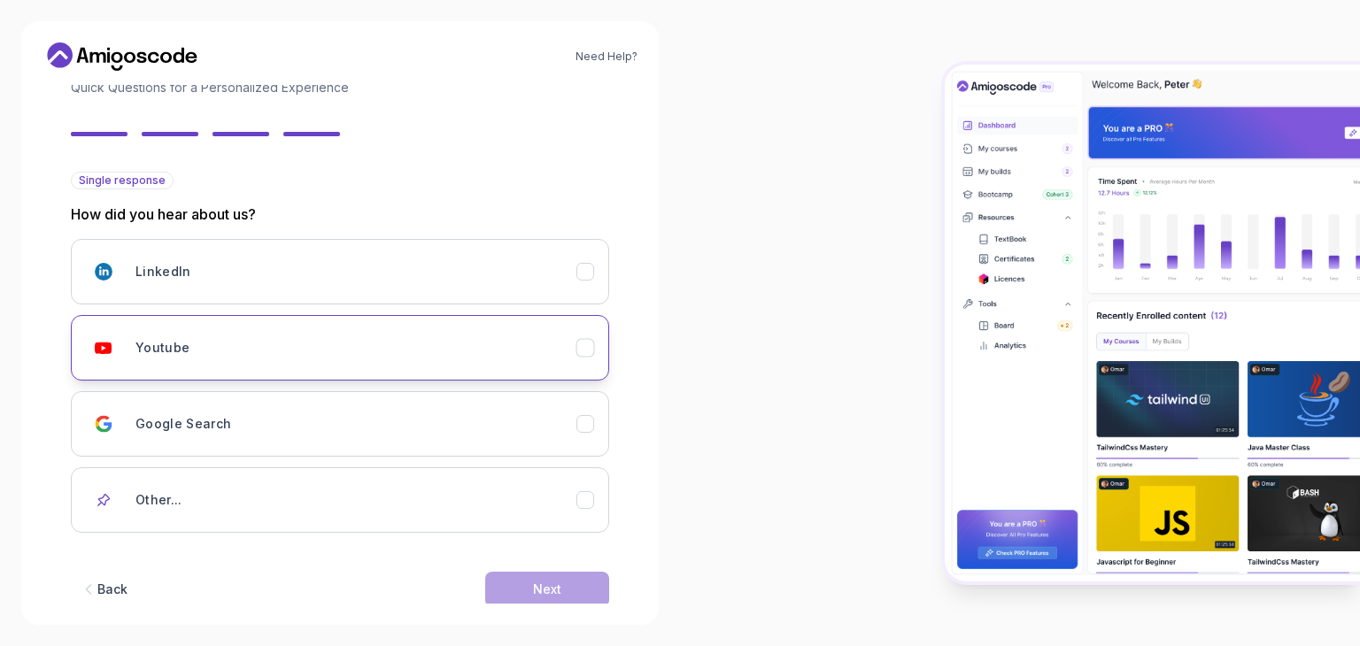
click at [393, 333] on div "Youtube" at bounding box center [355, 347] width 441 height 35
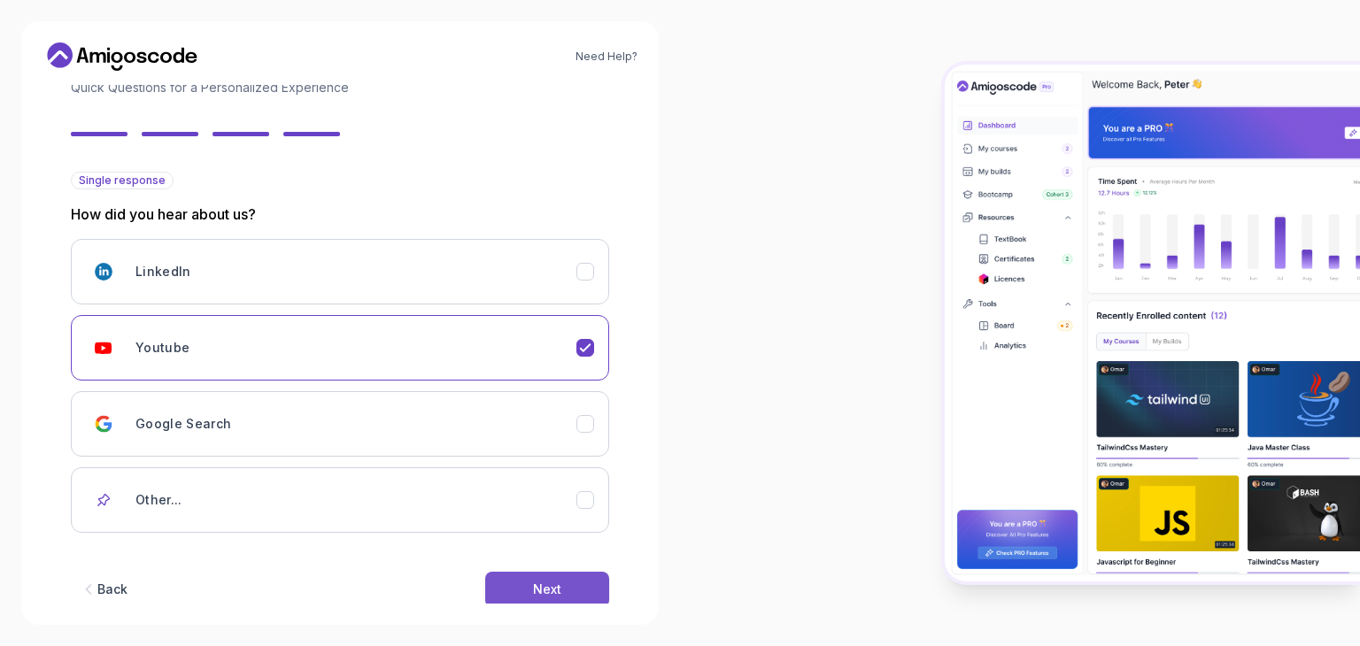
click at [553, 572] on button "Next" at bounding box center [547, 589] width 124 height 35
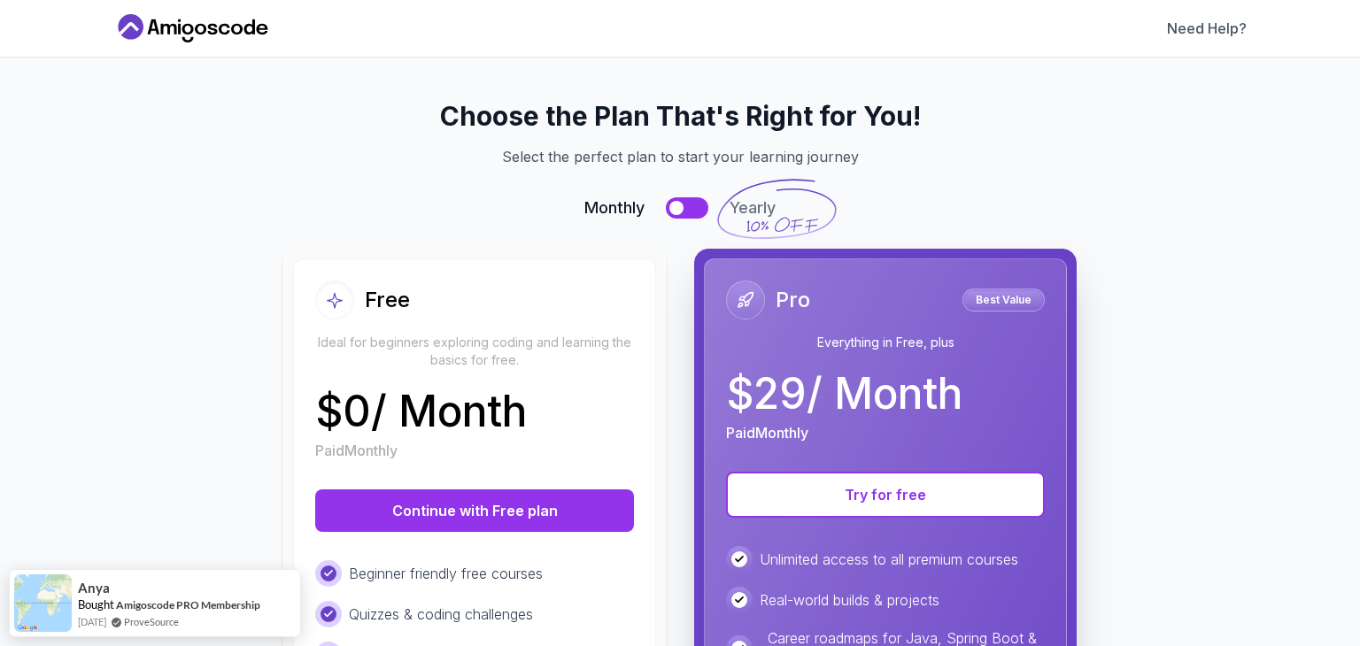
scroll to position [236, 0]
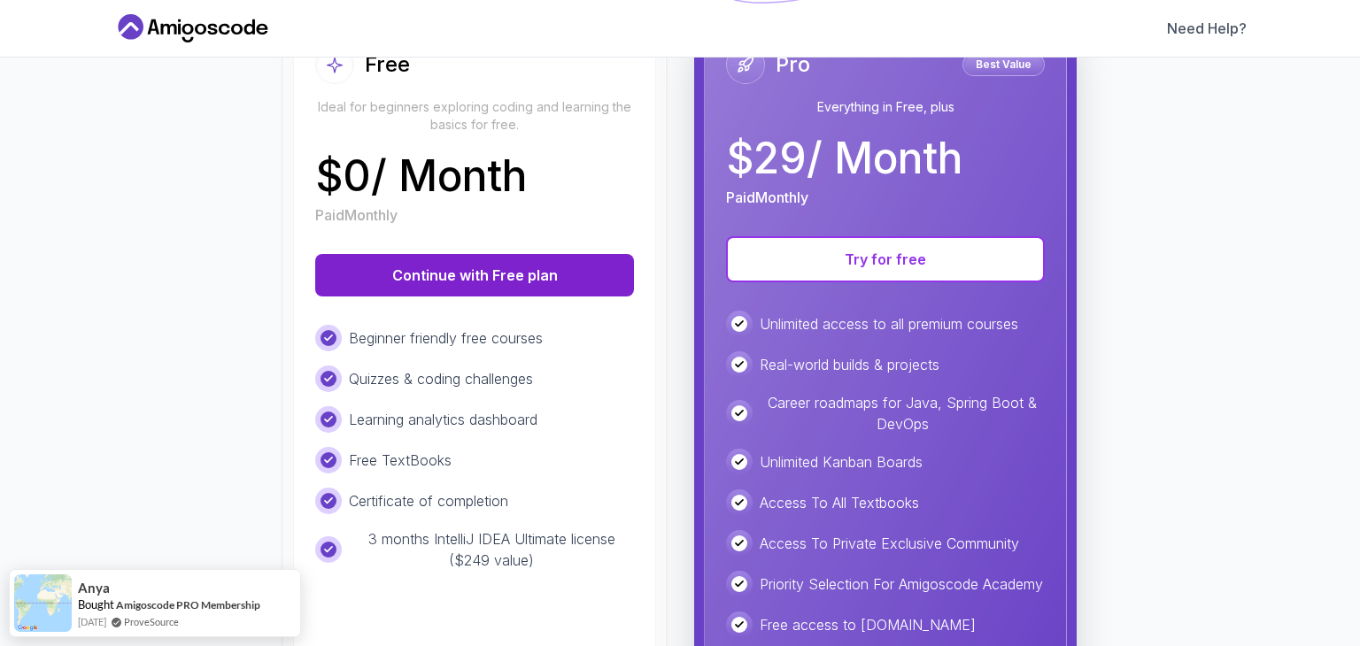
click at [538, 289] on button "Continue with Free plan" at bounding box center [474, 275] width 319 height 42
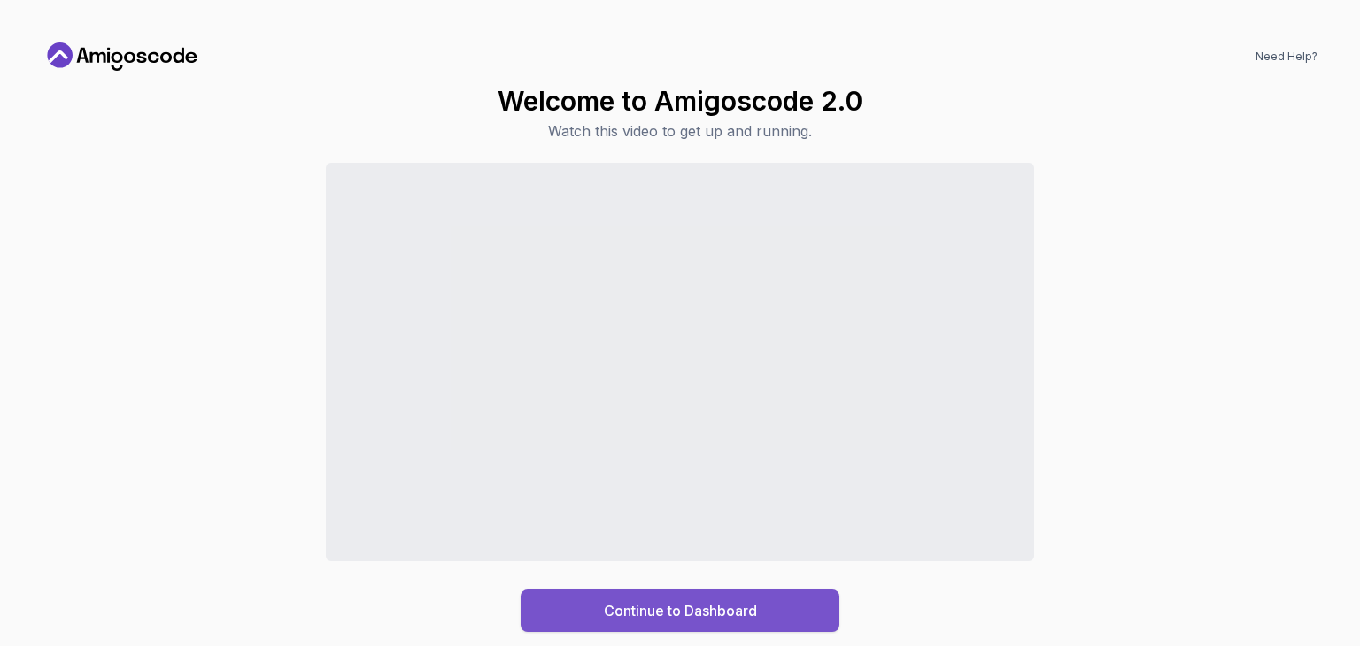
click at [594, 593] on button "Continue to Dashboard" at bounding box center [680, 611] width 319 height 42
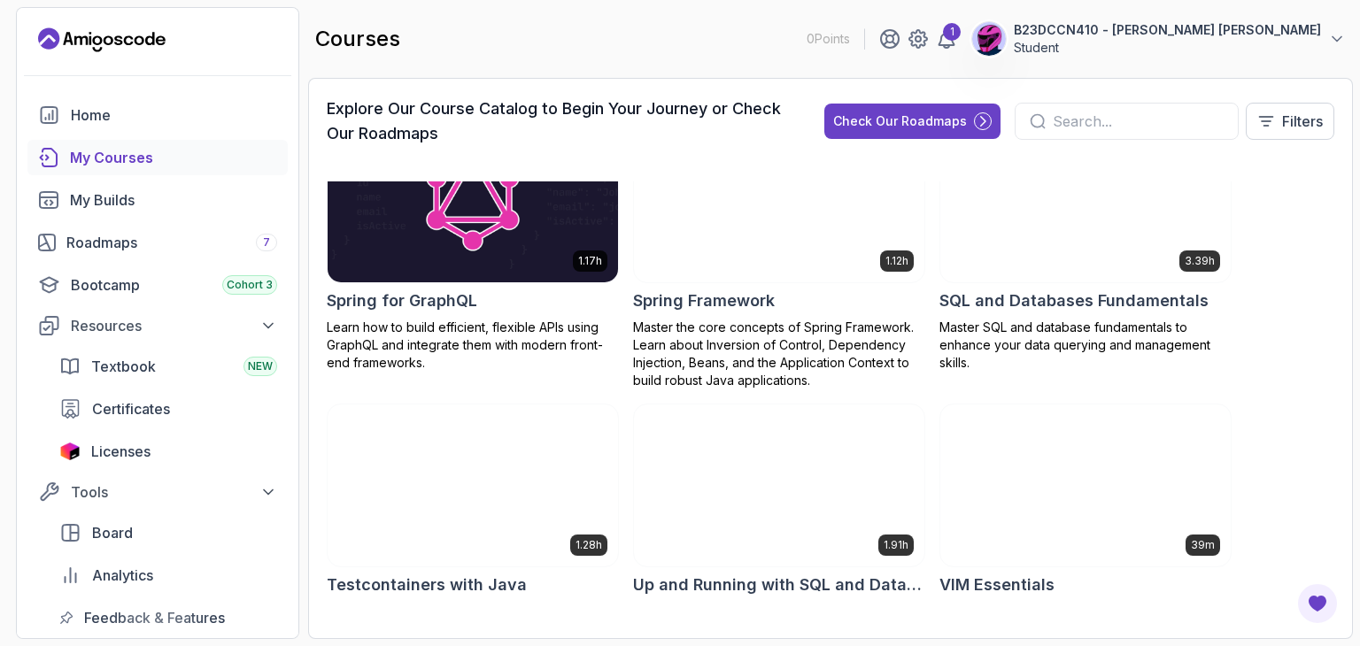
scroll to position [3541, 0]
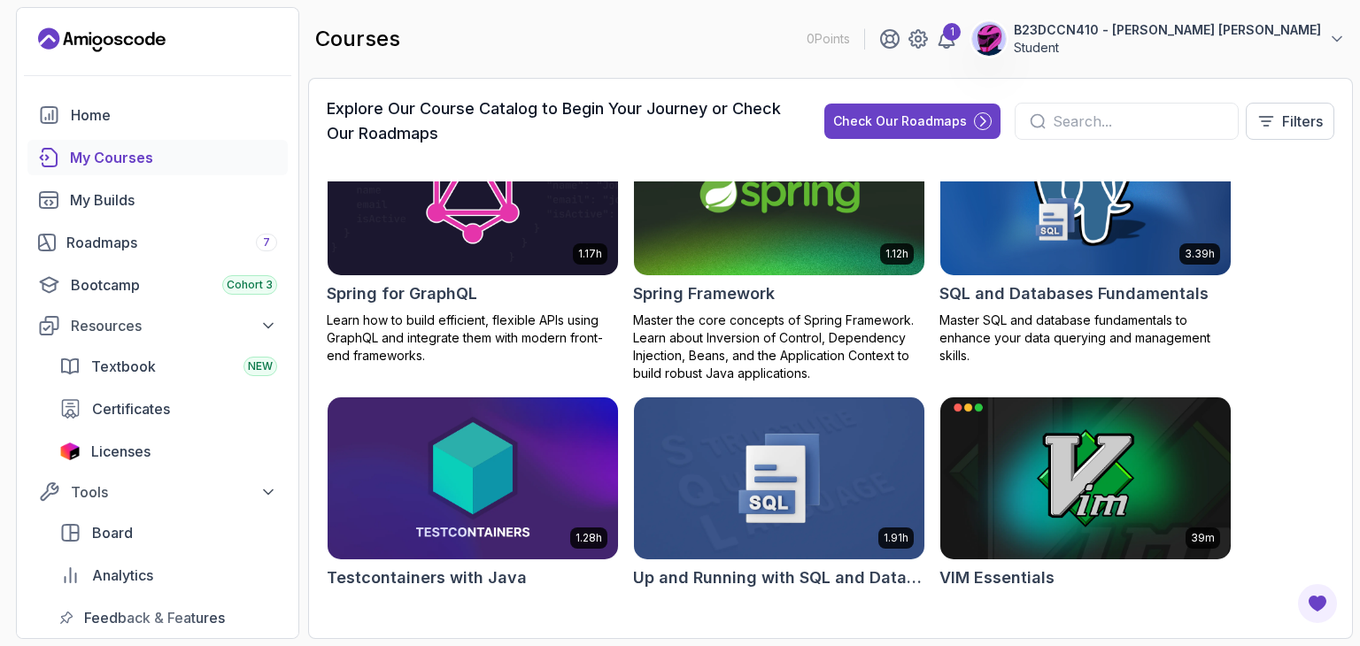
click at [743, 224] on img at bounding box center [779, 194] width 305 height 171
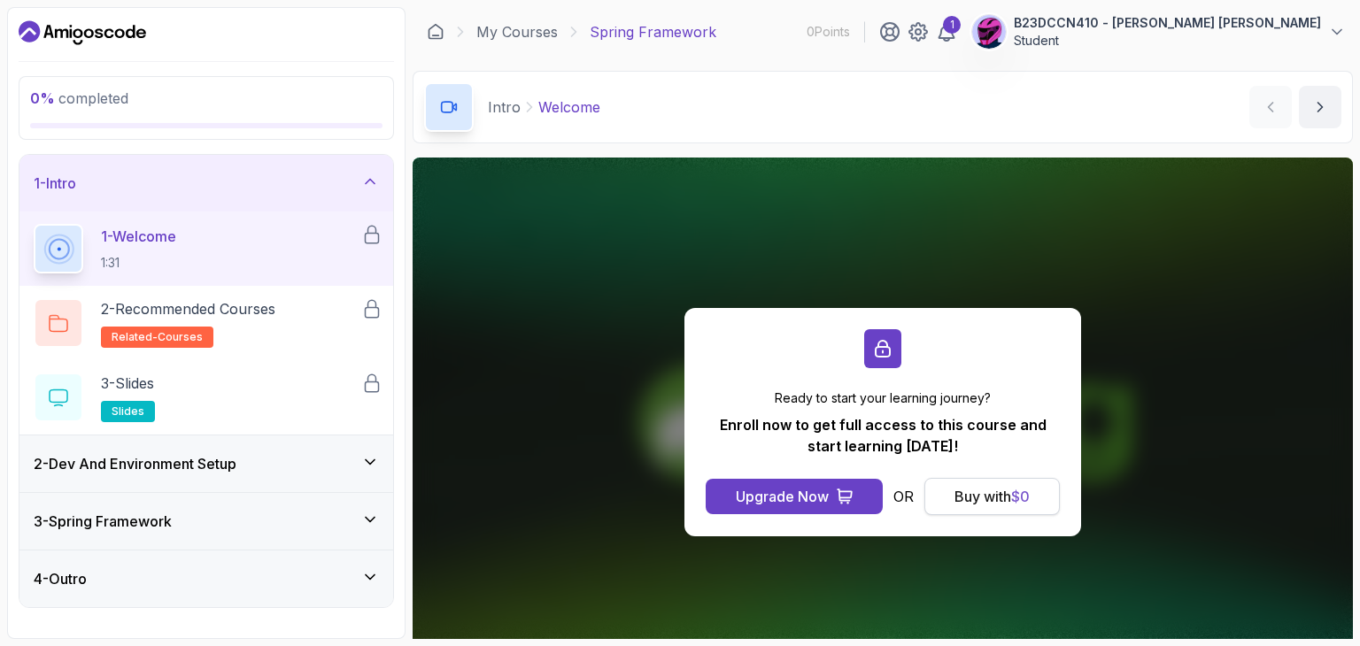
click at [962, 498] on div "Buy with $ 0" at bounding box center [991, 496] width 75 height 21
click at [964, 496] on div "Buy with $ 0" at bounding box center [991, 496] width 75 height 21
click at [1019, 496] on span "$ 0" at bounding box center [1020, 497] width 19 height 18
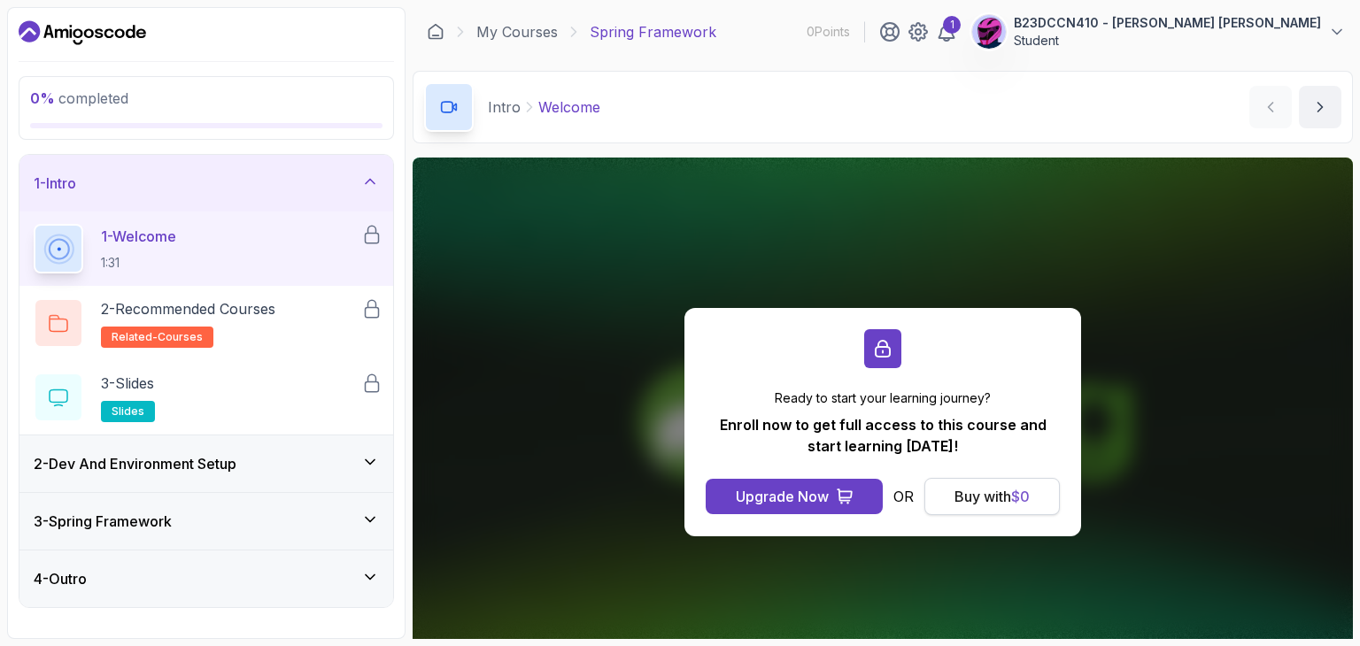
click at [1019, 496] on span "$ 0" at bounding box center [1020, 497] width 19 height 18
click at [1014, 495] on span "$ 0" at bounding box center [1020, 497] width 19 height 18
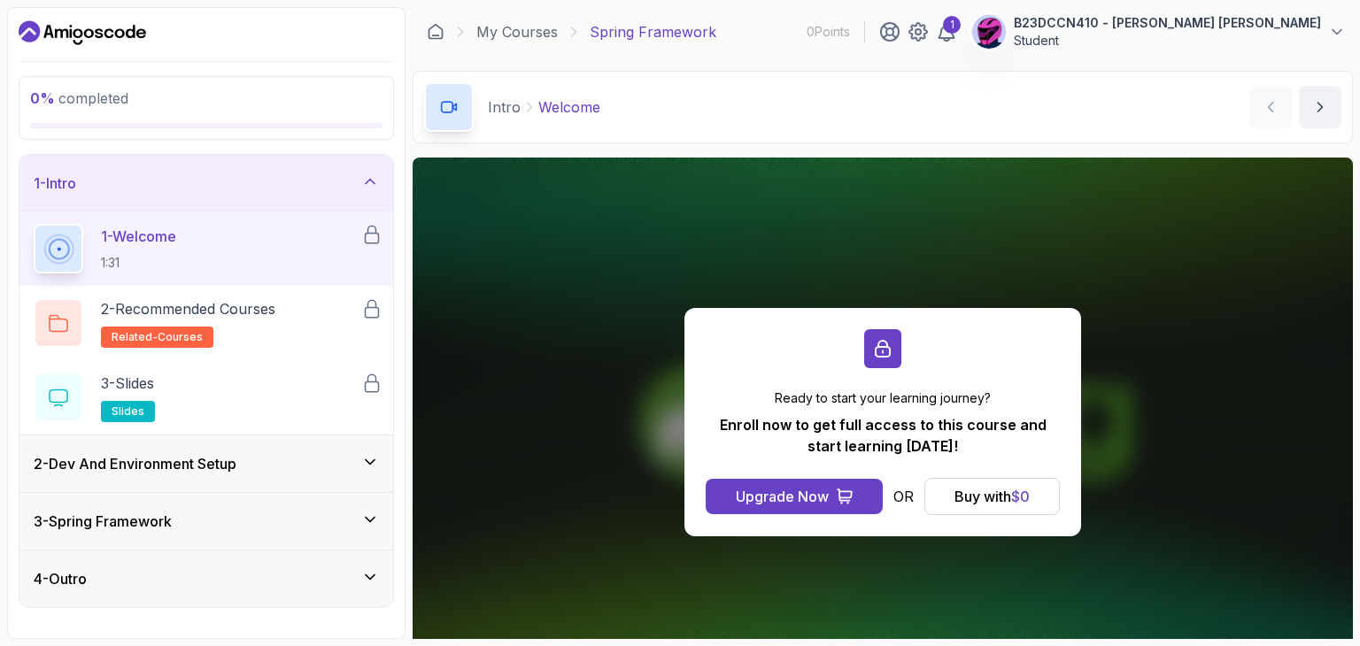
click at [910, 495] on p "OR" at bounding box center [903, 496] width 20 height 21
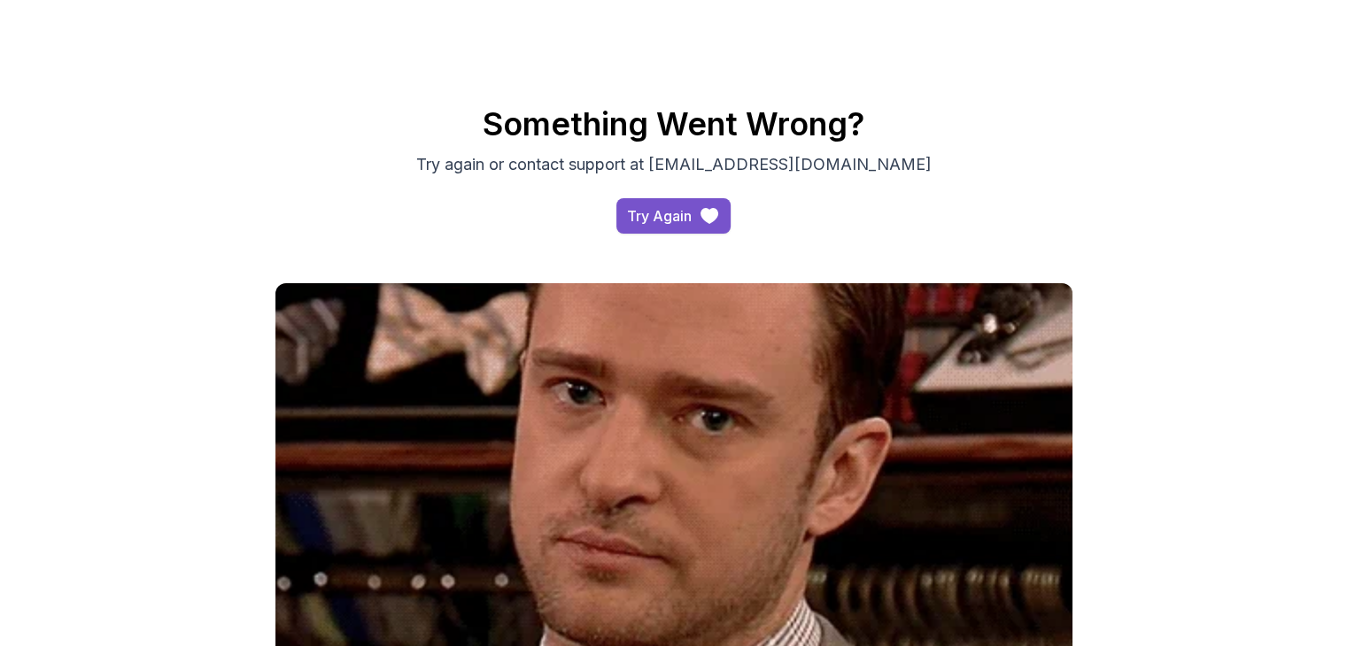
click at [683, 211] on div "Try Again" at bounding box center [659, 215] width 65 height 21
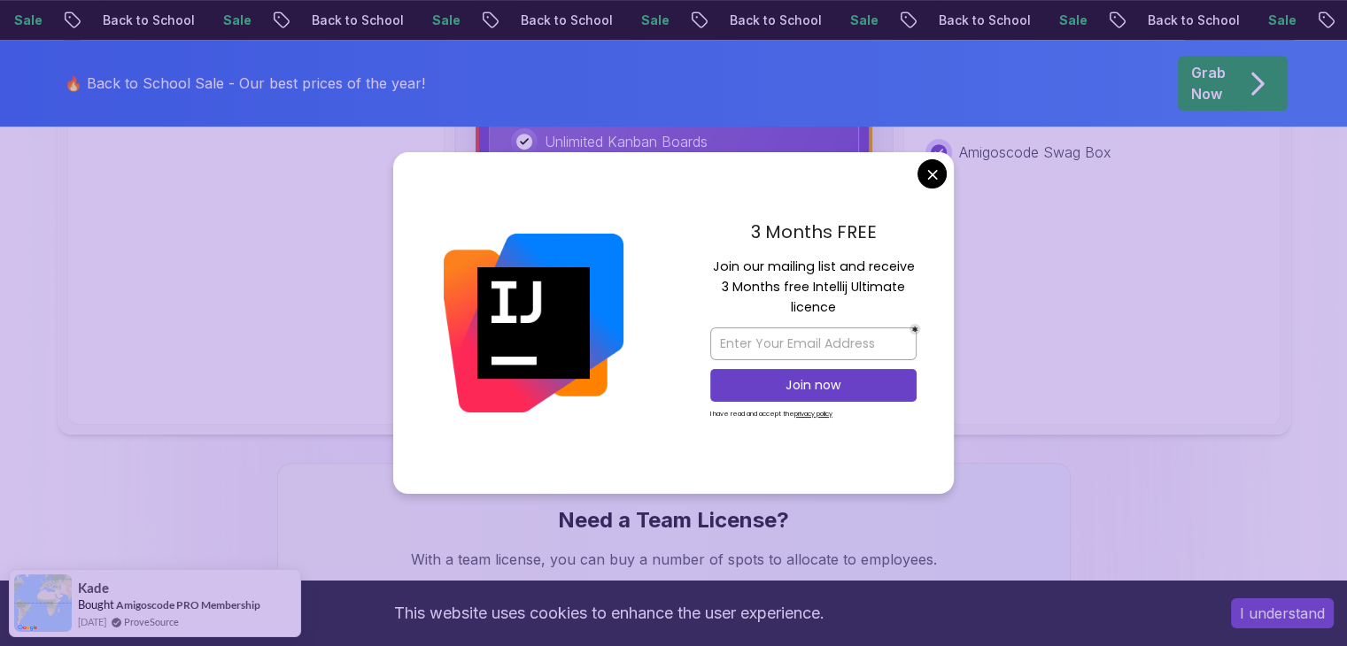
scroll to position [1180, 0]
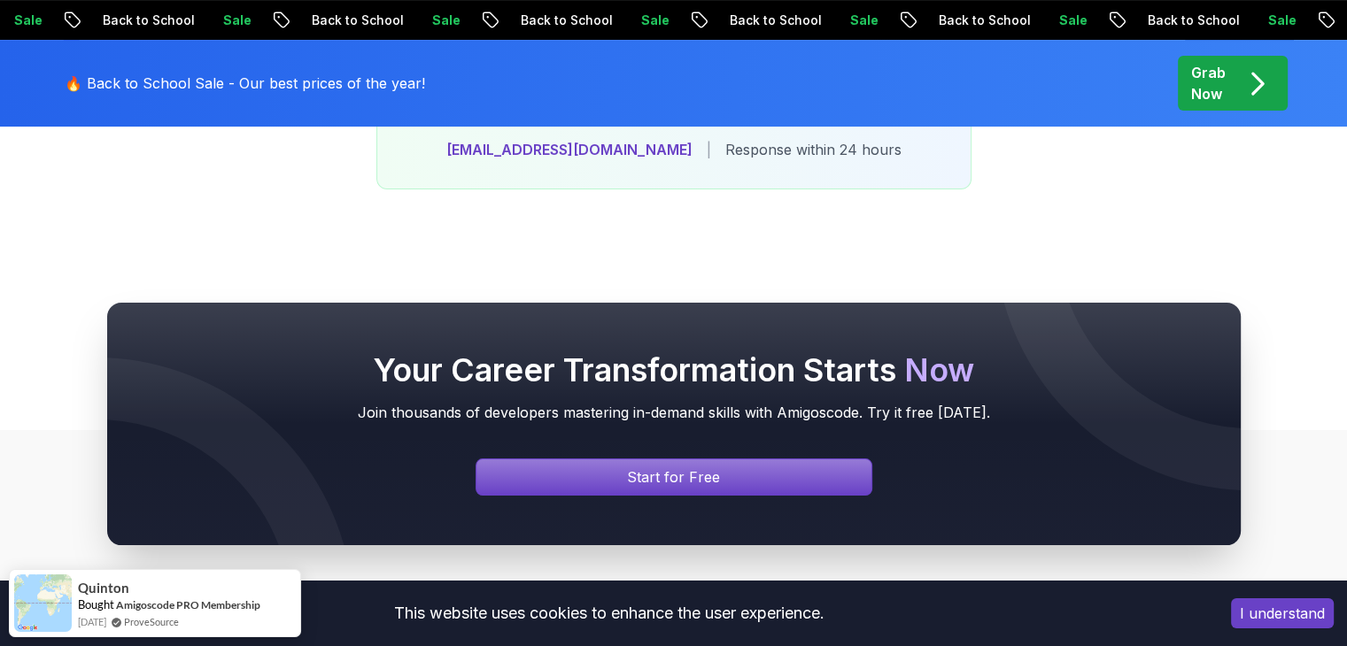
scroll to position [7760, 0]
